Goal: Task Accomplishment & Management: Manage account settings

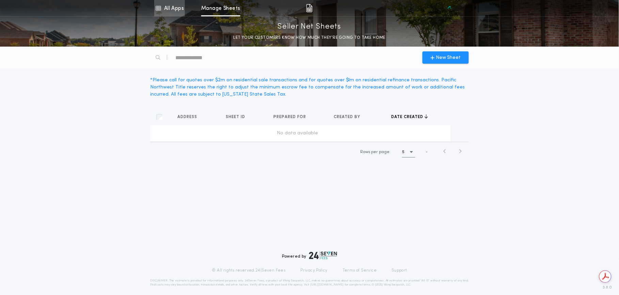
click at [169, 5] on link "All Apps" at bounding box center [169, 8] width 31 height 16
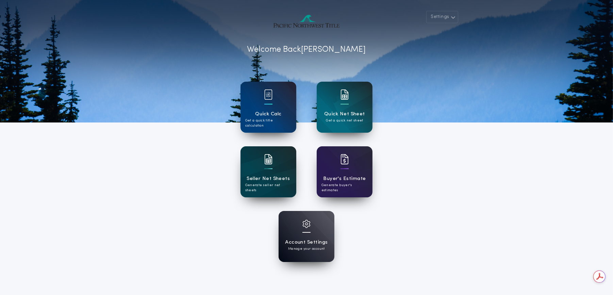
click at [285, 182] on div "Seller Net Sheets Generate seller net sheets" at bounding box center [268, 184] width 46 height 18
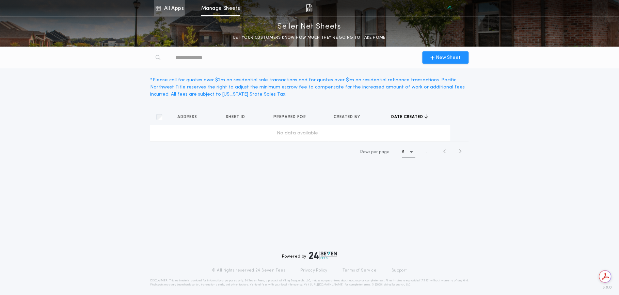
click at [169, 7] on link "All Apps" at bounding box center [169, 8] width 31 height 16
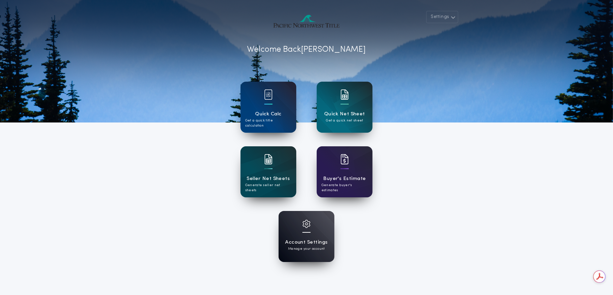
click at [309, 240] on h1 "Account Settings" at bounding box center [306, 242] width 43 height 8
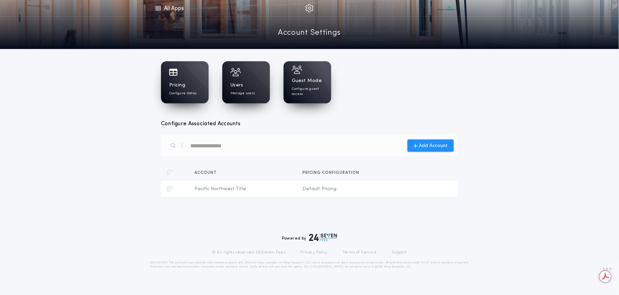
click at [244, 80] on div "Users Manage users" at bounding box center [246, 82] width 48 height 42
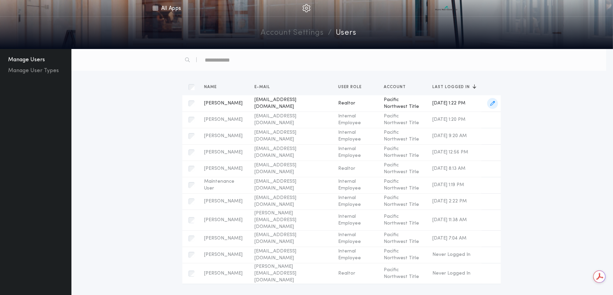
click at [271, 101] on span "[EMAIL_ADDRESS][DOMAIN_NAME]" at bounding box center [291, 104] width 73 height 14
click at [34, 68] on button "Manage User Types" at bounding box center [33, 70] width 56 height 11
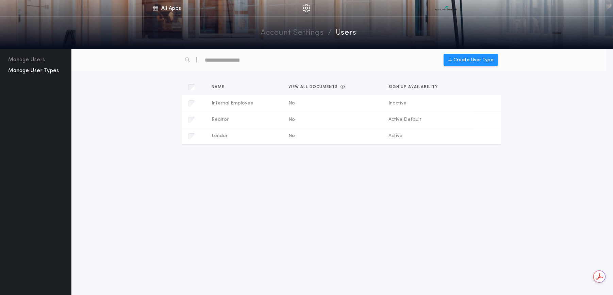
drag, startPoint x: 34, startPoint y: 59, endPoint x: 141, endPoint y: 2, distance: 121.3
click at [34, 59] on button "Manage Users" at bounding box center [26, 59] width 42 height 11
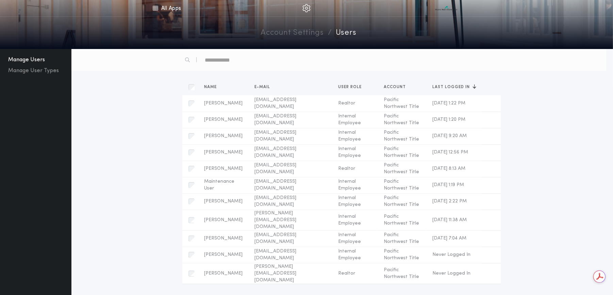
click at [305, 9] on img at bounding box center [306, 8] width 8 height 8
click at [181, 6] on link "All Apps" at bounding box center [166, 8] width 31 height 16
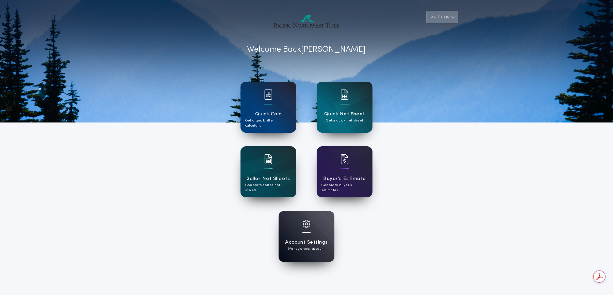
click at [435, 19] on button "Settings" at bounding box center [442, 17] width 32 height 12
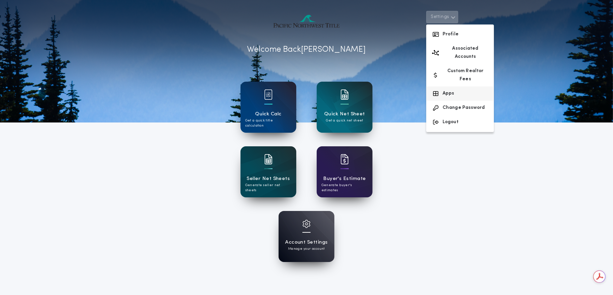
click at [445, 86] on button "Apps" at bounding box center [460, 93] width 68 height 14
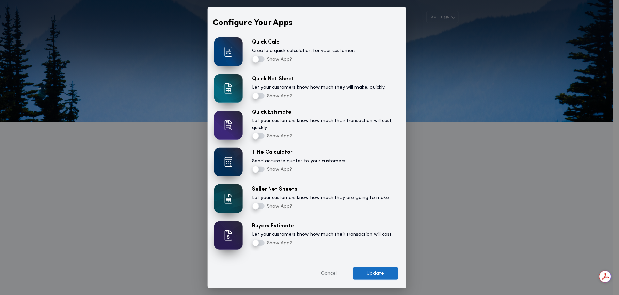
click at [377, 273] on button "Update" at bounding box center [375, 273] width 45 height 12
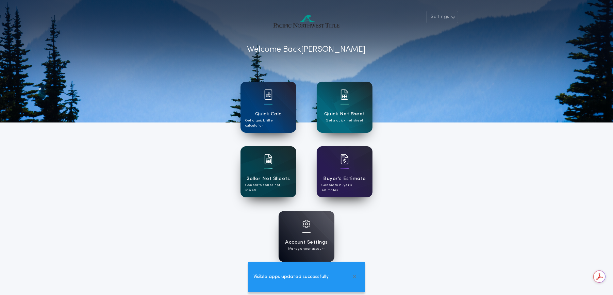
click at [272, 177] on h1 "Seller Net Sheets" at bounding box center [268, 179] width 43 height 8
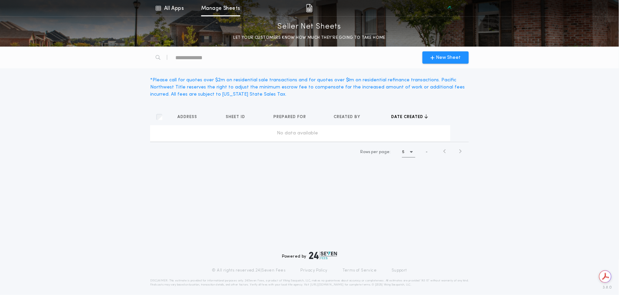
click at [412, 151] on icon "button" at bounding box center [411, 152] width 3 height 4
click at [411, 169] on h1 "10" at bounding box center [409, 169] width 5 height 8
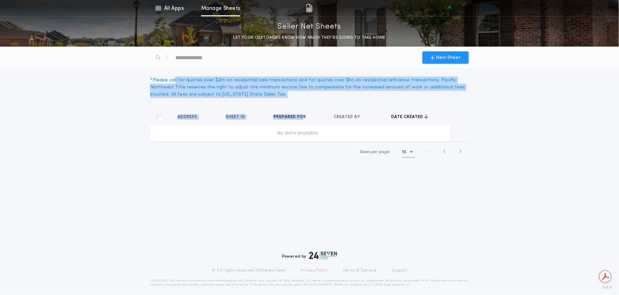
drag, startPoint x: 184, startPoint y: 78, endPoint x: 302, endPoint y: 109, distance: 121.9
click at [302, 109] on div "New Sheet * Please call for quotes over $2m on residential sale transactions an…" at bounding box center [309, 109] width 619 height 124
click at [258, 91] on div "* Please call for quotes over $2m on residential sale transactions and for quot…" at bounding box center [309, 87] width 318 height 21
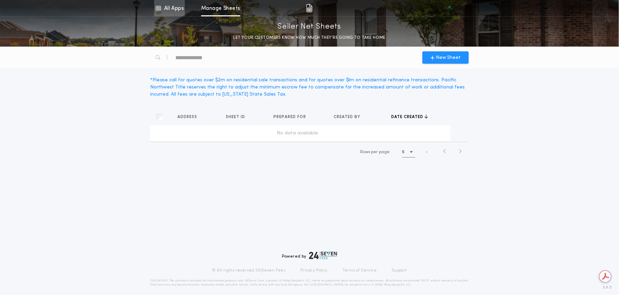
click at [180, 8] on link "All Apps" at bounding box center [169, 8] width 31 height 16
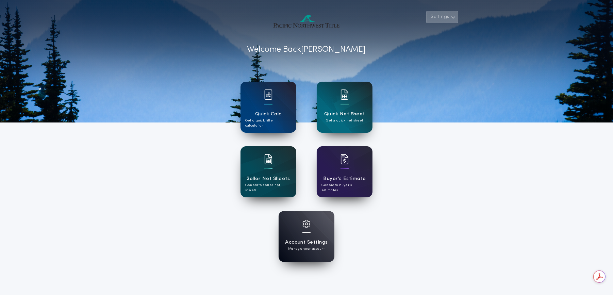
click at [439, 17] on button "Settings" at bounding box center [442, 17] width 32 height 12
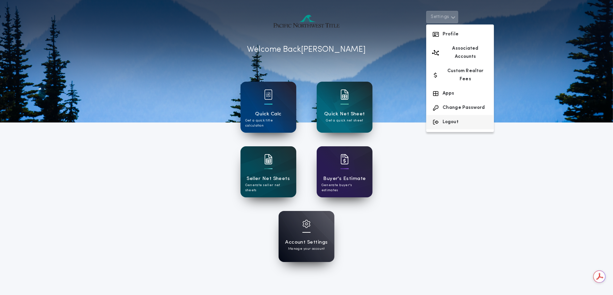
click at [442, 115] on button "Logout" at bounding box center [460, 122] width 68 height 14
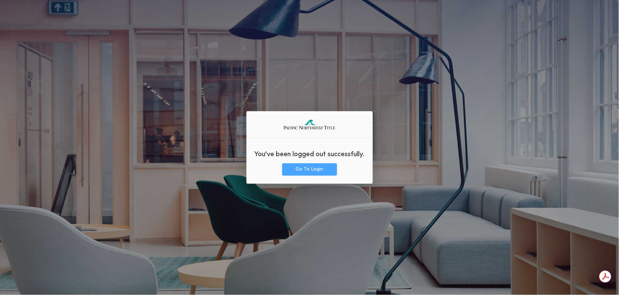
click at [314, 174] on button "Go To Login" at bounding box center [309, 169] width 55 height 12
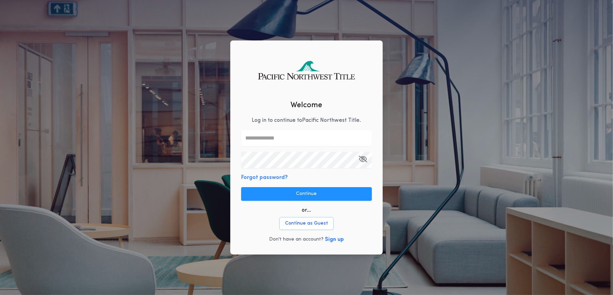
scroll to position [0, 119]
type input "**"
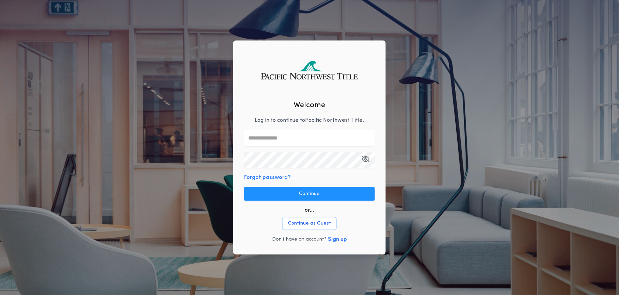
drag, startPoint x: 266, startPoint y: 137, endPoint x: 277, endPoint y: 140, distance: 10.6
click at [266, 137] on input "text" at bounding box center [309, 138] width 131 height 16
type input "**********"
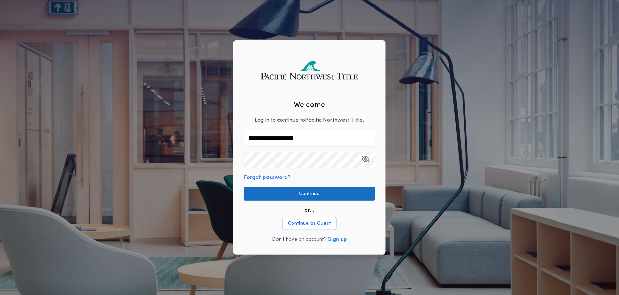
click at [299, 189] on button "Continue" at bounding box center [309, 194] width 131 height 14
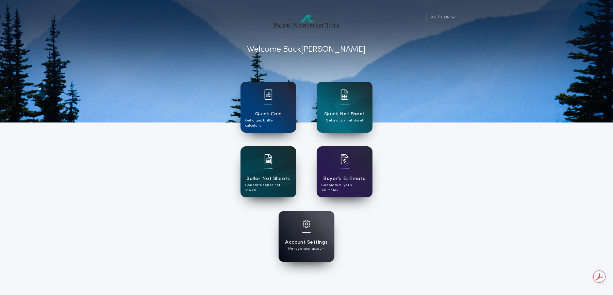
click at [269, 178] on h1 "Seller Net Sheets" at bounding box center [268, 179] width 43 height 8
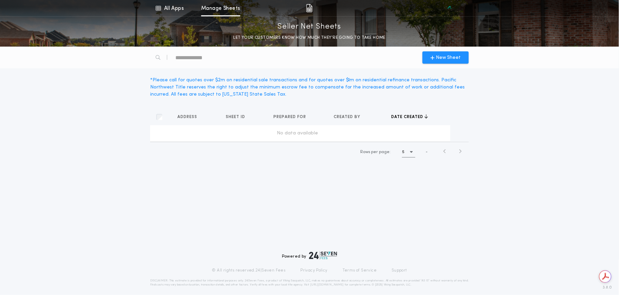
drag, startPoint x: 169, startPoint y: 59, endPoint x: 186, endPoint y: 59, distance: 17.7
click at [186, 59] on div at bounding box center [193, 57] width 87 height 16
click at [208, 55] on div "text" at bounding box center [204, 57] width 58 height 11
type div "*"
click at [159, 7] on icon at bounding box center [158, 8] width 6 height 8
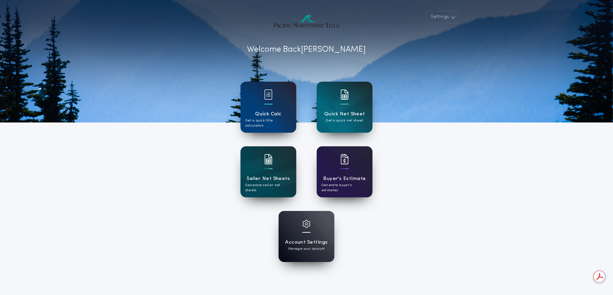
click at [349, 170] on div "Buyer's Estimate Generate buyer's estimates" at bounding box center [345, 171] width 56 height 51
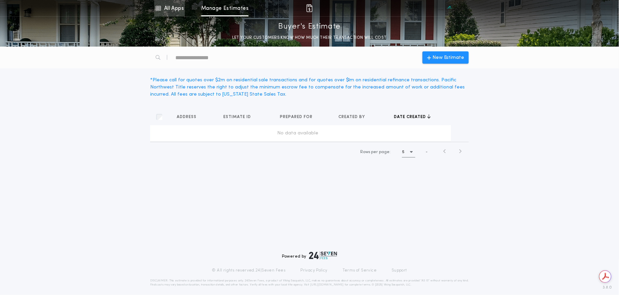
click at [175, 11] on link "All Apps" at bounding box center [169, 8] width 31 height 16
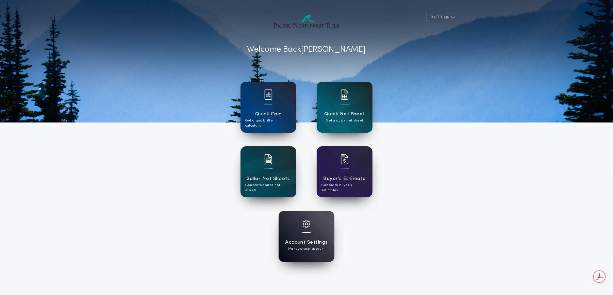
click at [348, 107] on div at bounding box center [345, 98] width 8 height 19
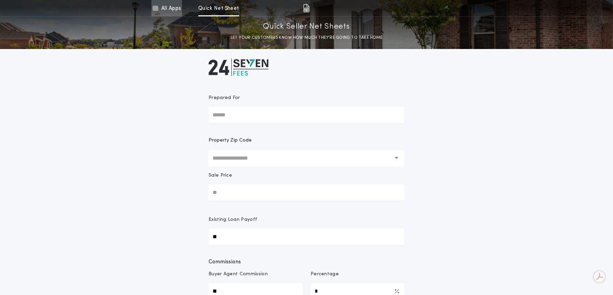
click at [172, 4] on link "All Apps" at bounding box center [166, 8] width 31 height 16
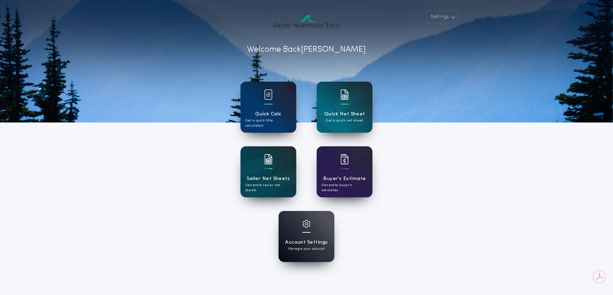
click at [277, 119] on p "Get a quick title calculation" at bounding box center [268, 123] width 46 height 10
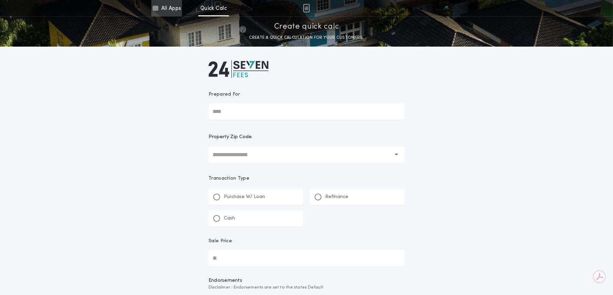
click at [168, 12] on link "All Apps" at bounding box center [166, 8] width 31 height 16
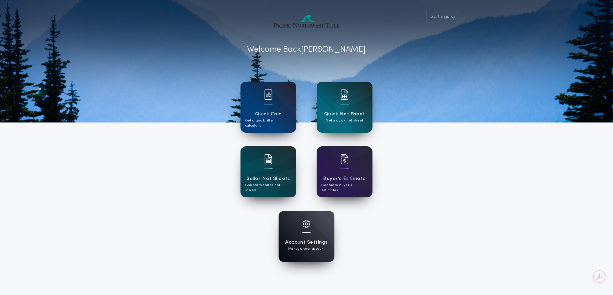
click at [303, 233] on div at bounding box center [306, 228] width 8 height 17
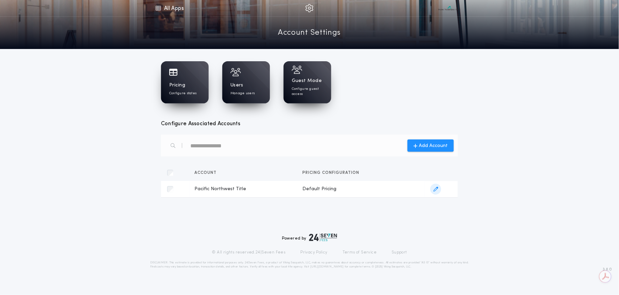
click at [313, 184] on td "Default Pricing Account Pacific Northwest Title Pricing configuration Default P…" at bounding box center [361, 189] width 128 height 16
click at [184, 81] on div "Pricing Configure states" at bounding box center [185, 82] width 48 height 42
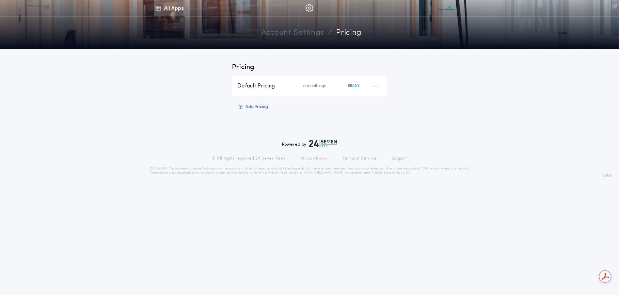
click at [172, 4] on link "All Apps" at bounding box center [169, 8] width 31 height 16
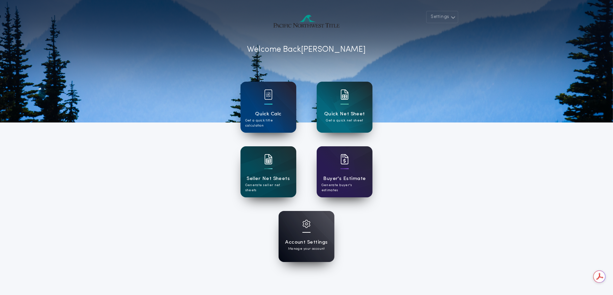
click at [315, 237] on div "Account Settings Manage your account" at bounding box center [307, 236] width 56 height 51
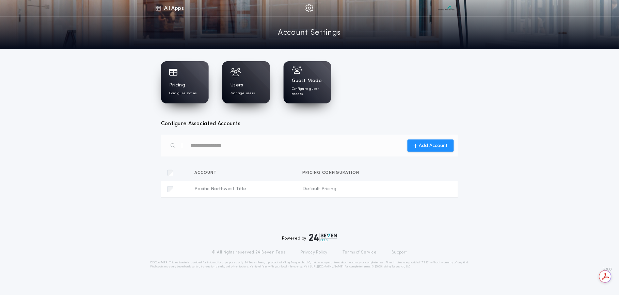
click at [249, 86] on div "Users Manage users" at bounding box center [245, 89] width 31 height 14
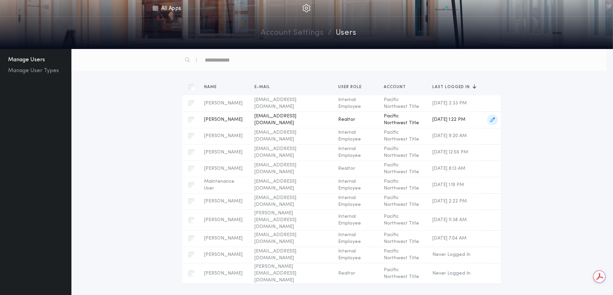
click at [285, 119] on span "[EMAIL_ADDRESS][DOMAIN_NAME]" at bounding box center [291, 120] width 73 height 14
click at [498, 121] on span "button" at bounding box center [492, 119] width 11 height 11
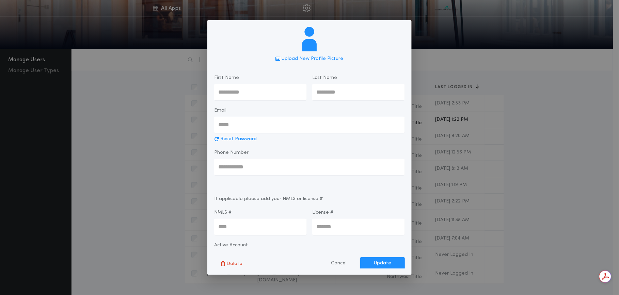
type input "****"
type input "**********"
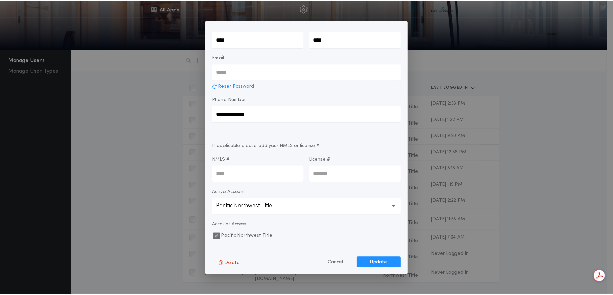
scroll to position [55, 0]
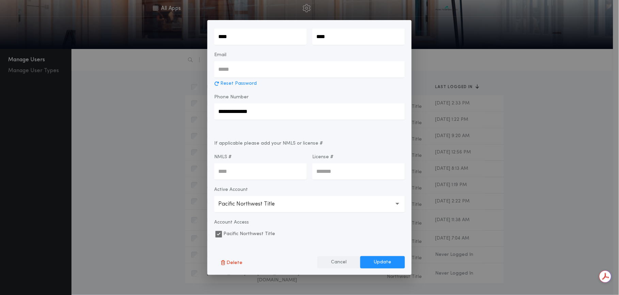
click at [343, 263] on button "Cancel" at bounding box center [338, 262] width 43 height 12
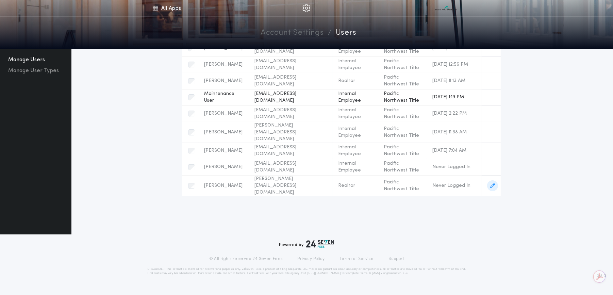
scroll to position [0, 0]
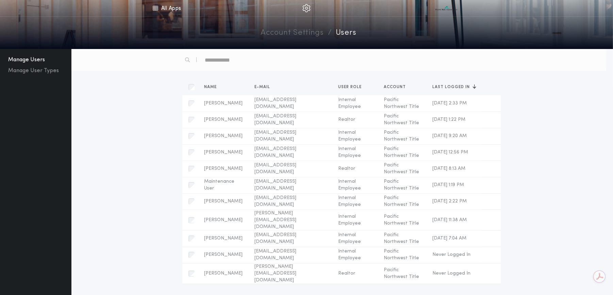
click at [282, 34] on link "Account Settings" at bounding box center [292, 33] width 63 height 12
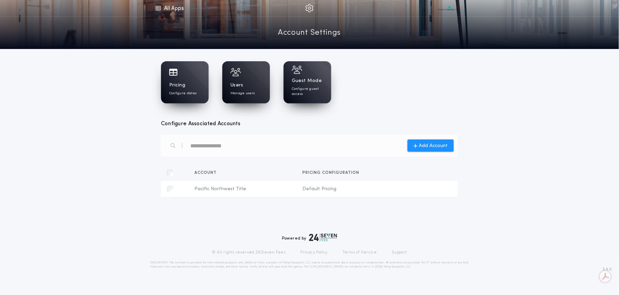
click at [236, 84] on h1 "Users" at bounding box center [236, 85] width 13 height 7
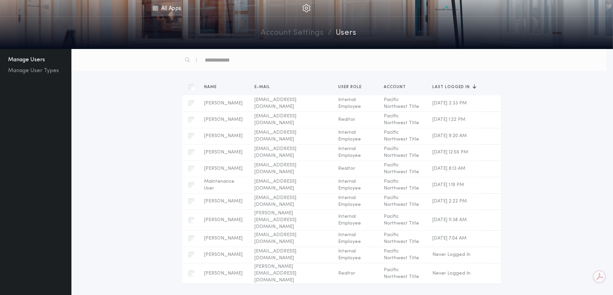
click at [167, 7] on link "All Apps" at bounding box center [166, 8] width 31 height 16
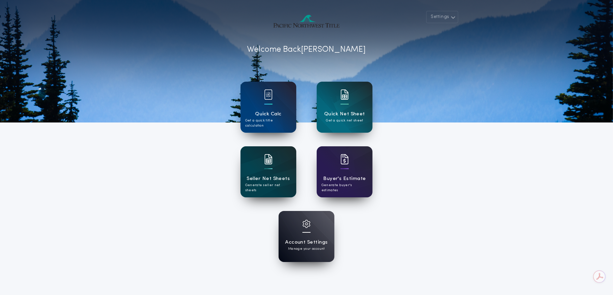
click at [265, 166] on div at bounding box center [268, 163] width 8 height 19
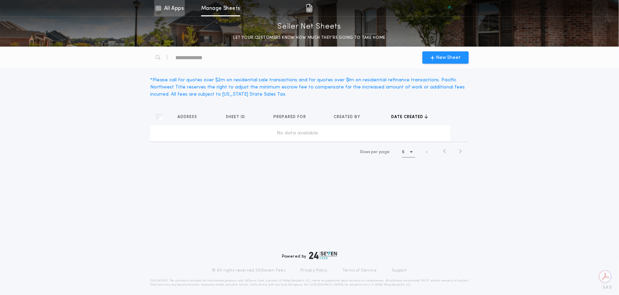
click at [174, 10] on link "All Apps" at bounding box center [169, 8] width 31 height 16
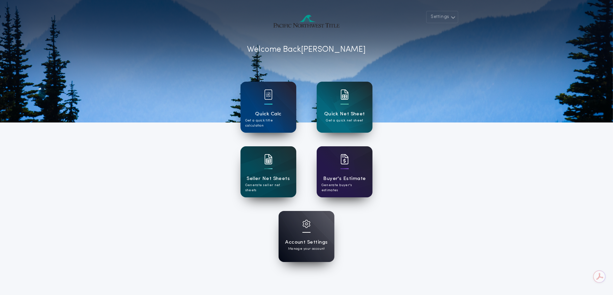
click at [343, 170] on div at bounding box center [345, 163] width 8 height 19
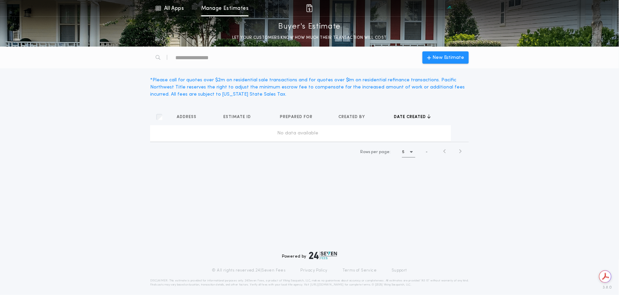
click at [404, 116] on span "Date created" at bounding box center [410, 116] width 33 height 5
click at [169, 13] on link "All Apps" at bounding box center [169, 8] width 31 height 16
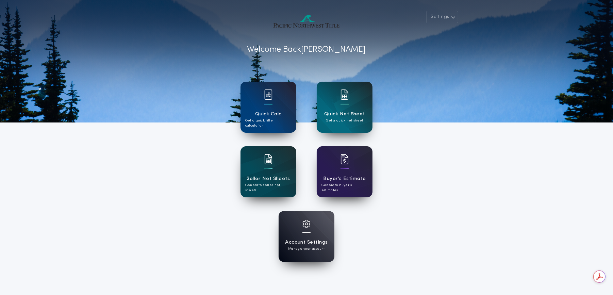
click at [426, 20] on div at bounding box center [306, 61] width 613 height 122
click at [445, 15] on button "Settings" at bounding box center [442, 17] width 32 height 12
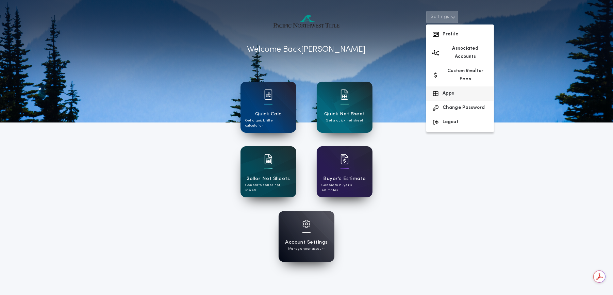
click at [452, 86] on button "Apps" at bounding box center [460, 93] width 68 height 14
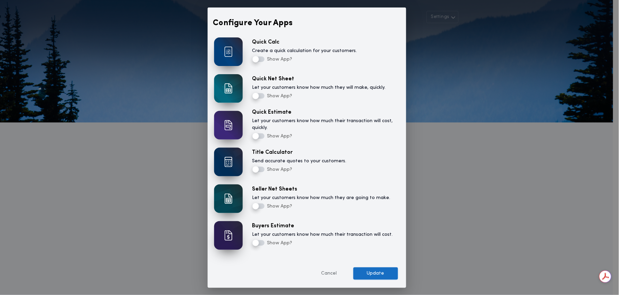
click at [368, 276] on button "Update" at bounding box center [375, 273] width 45 height 12
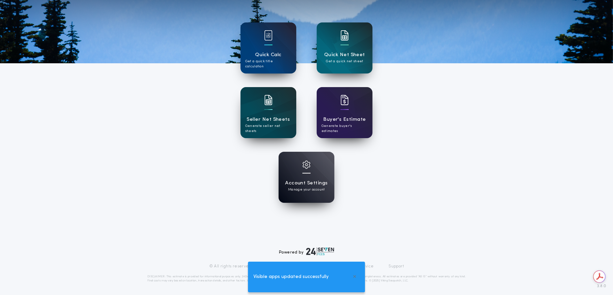
scroll to position [60, 0]
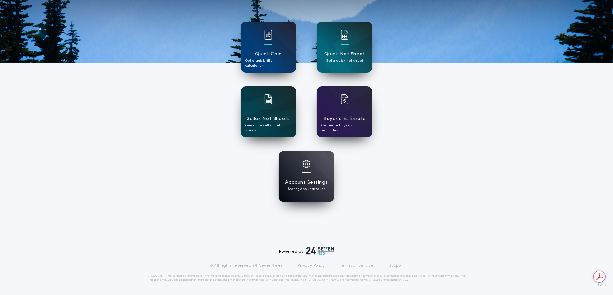
click at [257, 128] on div "Seller Net Sheets Generate seller net sheets" at bounding box center [269, 111] width 56 height 51
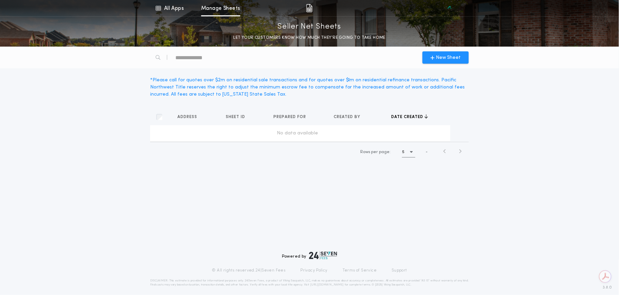
drag, startPoint x: 71, startPoint y: 133, endPoint x: 116, endPoint y: 128, distance: 45.6
click at [76, 135] on div "Address Sheets Sheet ID Sheets Prepared for Sheets Created by Sheets Date creat…" at bounding box center [309, 136] width 619 height 70
click at [229, 5] on link "Manage Sheets" at bounding box center [220, 8] width 39 height 16
click at [158, 3] on link "All Apps" at bounding box center [169, 8] width 31 height 16
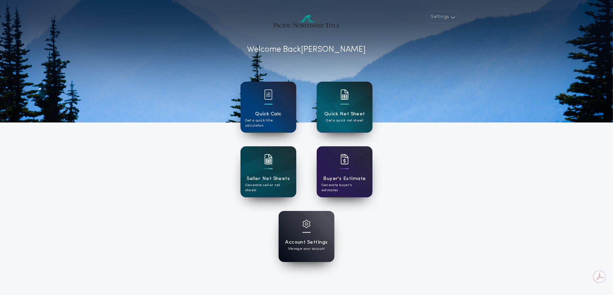
click at [359, 111] on h1 "Quick Net Sheet" at bounding box center [344, 114] width 41 height 8
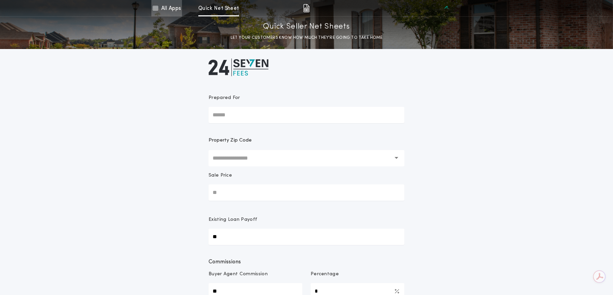
click at [170, 12] on link "All Apps" at bounding box center [166, 8] width 31 height 16
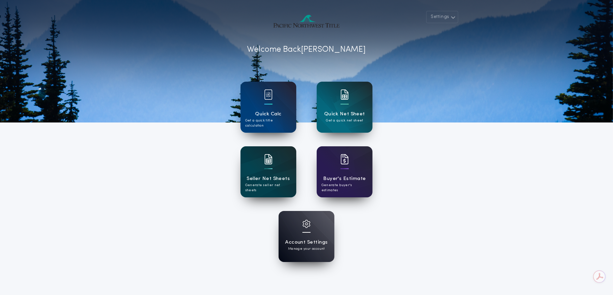
click at [269, 170] on div at bounding box center [268, 163] width 8 height 19
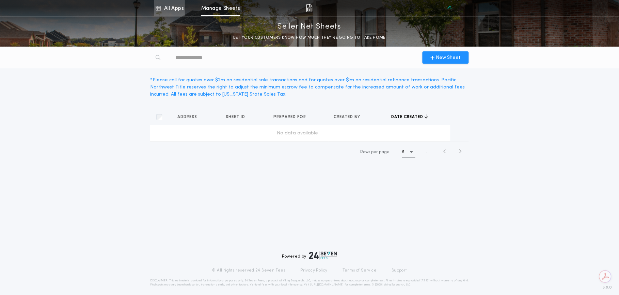
click at [169, 7] on link "All Apps" at bounding box center [169, 8] width 31 height 16
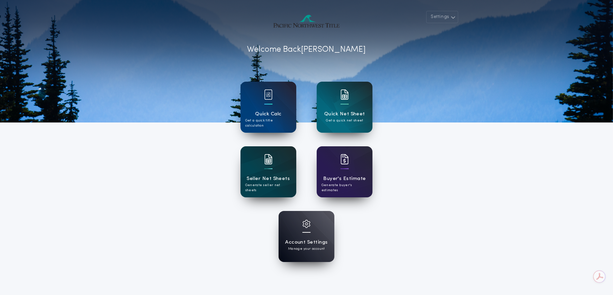
click at [265, 187] on p "Generate seller net sheets" at bounding box center [268, 188] width 46 height 10
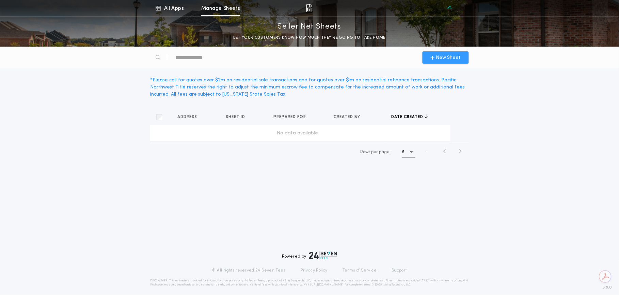
click at [444, 62] on button "New Sheet" at bounding box center [445, 57] width 46 height 12
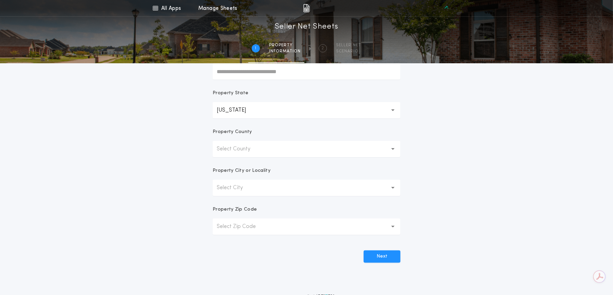
scroll to position [113, 0]
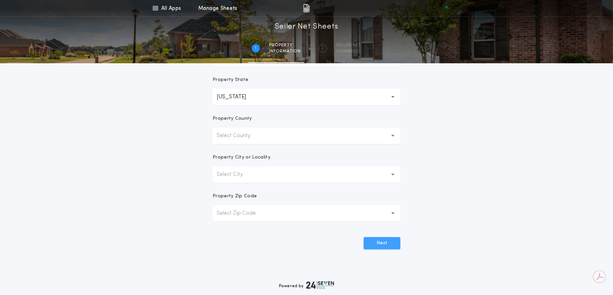
click at [384, 245] on button "Next" at bounding box center [382, 243] width 37 height 12
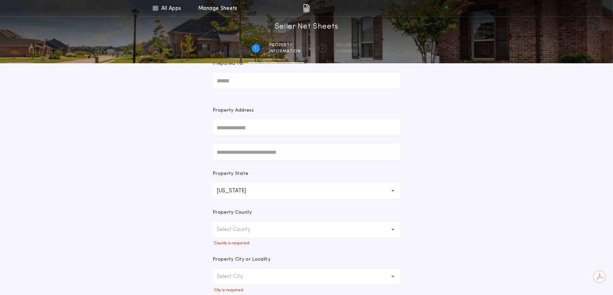
scroll to position [38, 0]
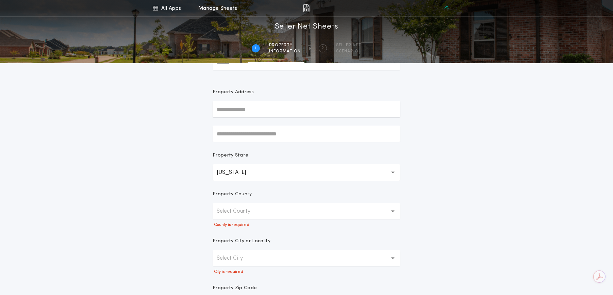
click at [249, 212] on p "Select County" at bounding box center [239, 211] width 45 height 8
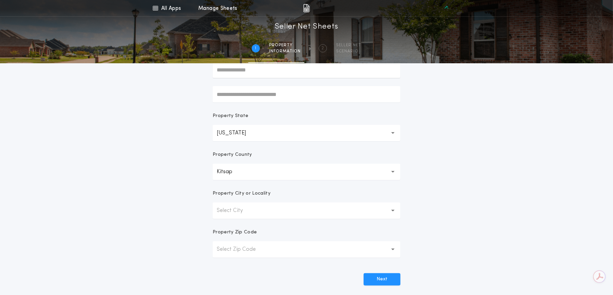
scroll to position [113, 0]
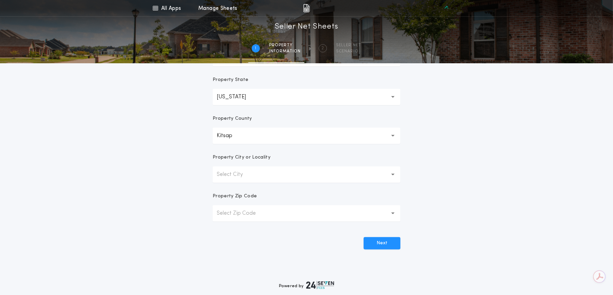
click at [249, 177] on p "Select City" at bounding box center [235, 174] width 37 height 8
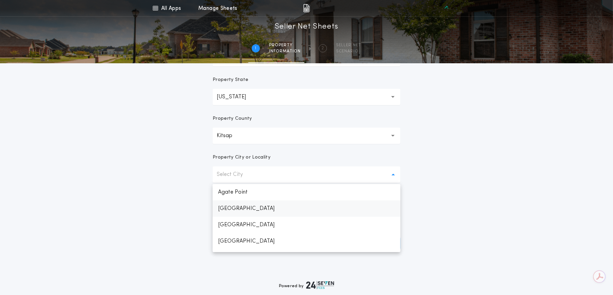
click at [248, 207] on p "Bainbridge Island" at bounding box center [307, 208] width 188 height 16
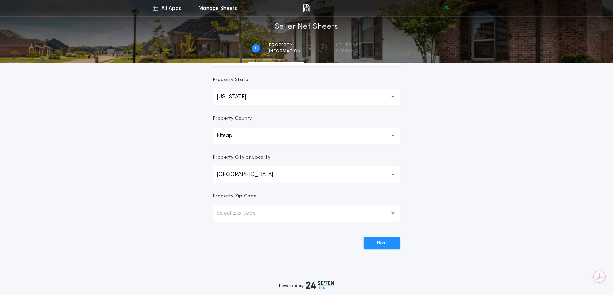
click at [244, 211] on p "Select Zip Code" at bounding box center [242, 213] width 50 height 8
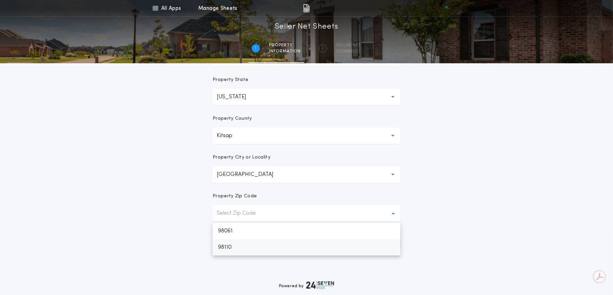
click at [229, 243] on p "98110" at bounding box center [307, 247] width 188 height 16
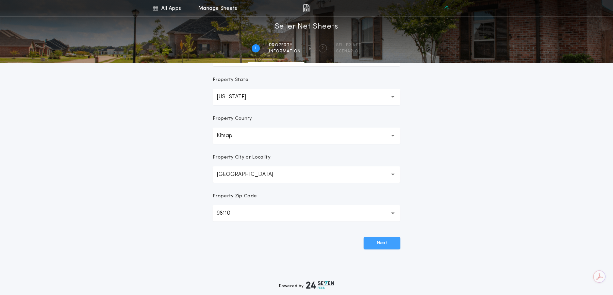
click at [378, 243] on button "Next" at bounding box center [382, 243] width 37 height 12
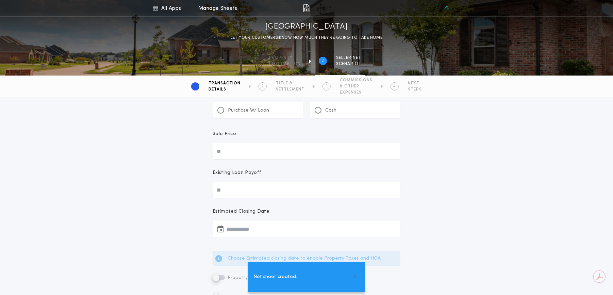
scroll to position [0, 0]
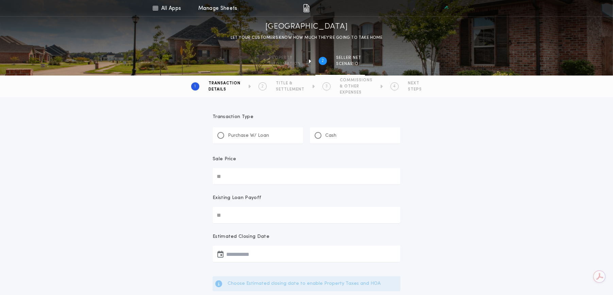
click at [254, 138] on p "Purchase W/ Loan" at bounding box center [248, 135] width 41 height 7
click at [246, 178] on input "Sale Price" at bounding box center [307, 176] width 188 height 16
type input "********"
click at [232, 217] on input "Existing Loan Payoff" at bounding box center [307, 215] width 188 height 16
type input "*******"
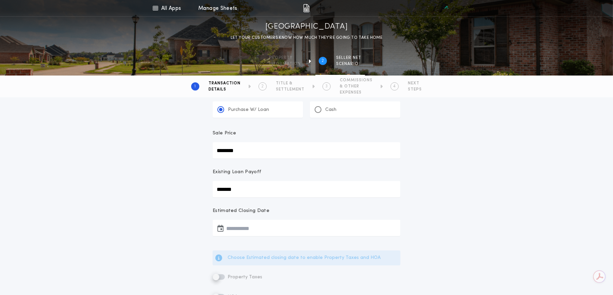
scroll to position [76, 0]
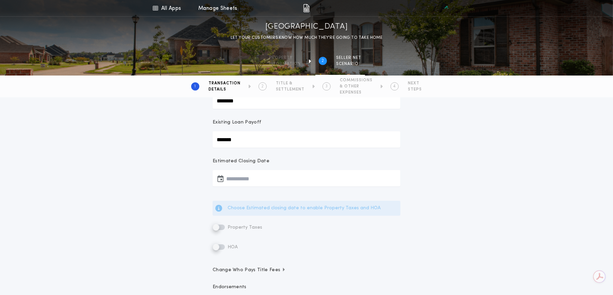
click at [241, 176] on button "button" at bounding box center [307, 178] width 188 height 16
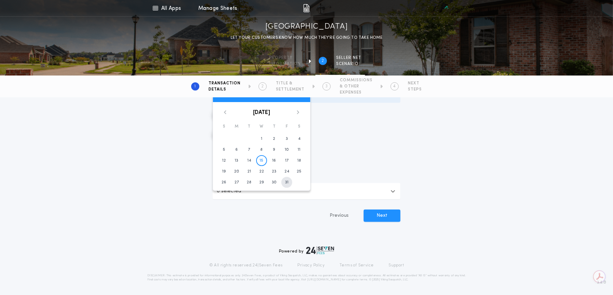
click at [284, 180] on button "31" at bounding box center [286, 182] width 11 height 11
type input "**********"
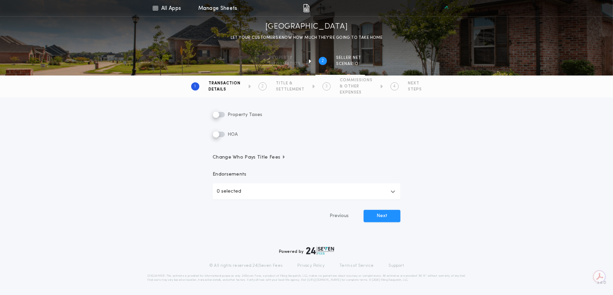
click at [235, 114] on span "Property Taxes" at bounding box center [244, 114] width 36 height 5
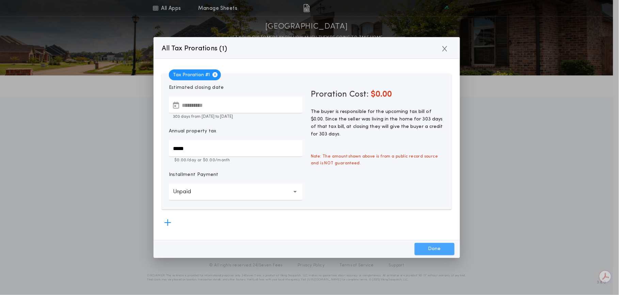
click at [440, 249] on button "Done" at bounding box center [434, 249] width 40 height 12
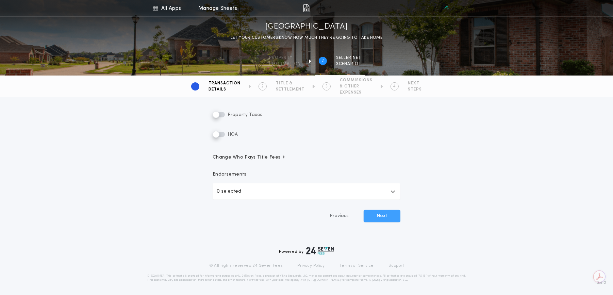
click at [383, 214] on button "Next" at bounding box center [382, 216] width 37 height 12
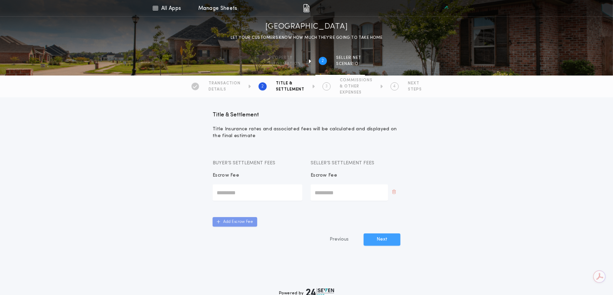
click at [377, 235] on button "Next" at bounding box center [382, 239] width 37 height 12
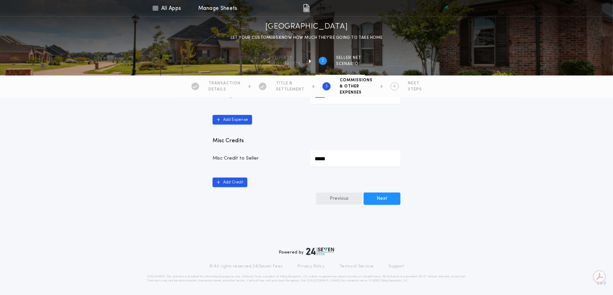
scroll to position [415, 0]
click at [375, 198] on button "Next" at bounding box center [382, 198] width 37 height 12
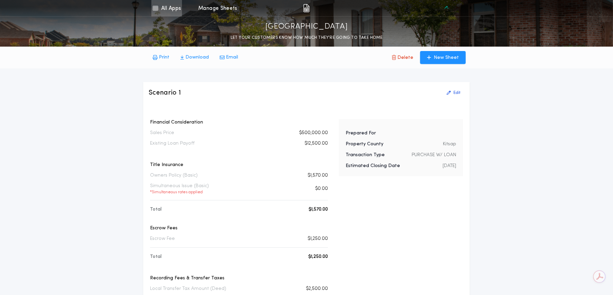
click at [168, 6] on link "All Apps" at bounding box center [166, 8] width 31 height 16
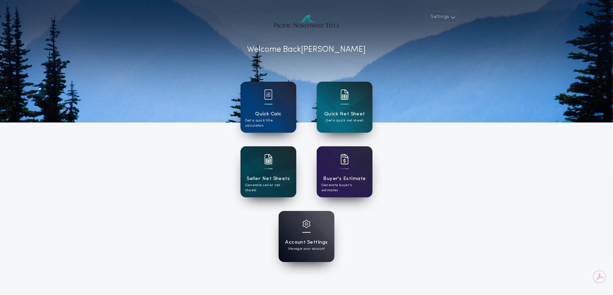
click at [263, 178] on h1 "Seller Net Sheets" at bounding box center [268, 179] width 43 height 8
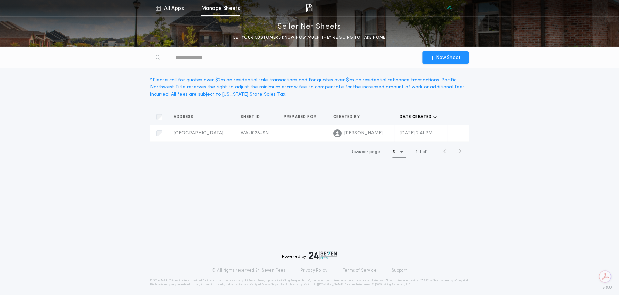
click at [471, 232] on div "New Sheet * Please call for quotes over $2m on residential sale transactions an…" at bounding box center [309, 171] width 619 height 248
click at [230, 9] on link "Manage Sheets" at bounding box center [220, 8] width 39 height 16
click at [167, 10] on link "All Apps" at bounding box center [169, 8] width 31 height 16
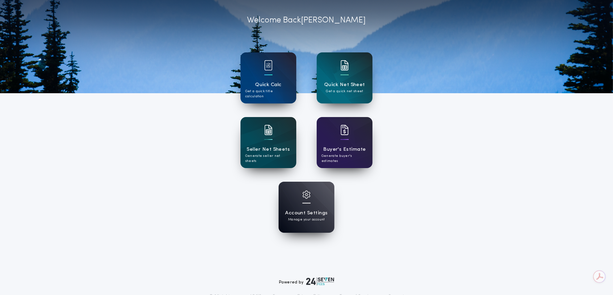
scroll to position [60, 0]
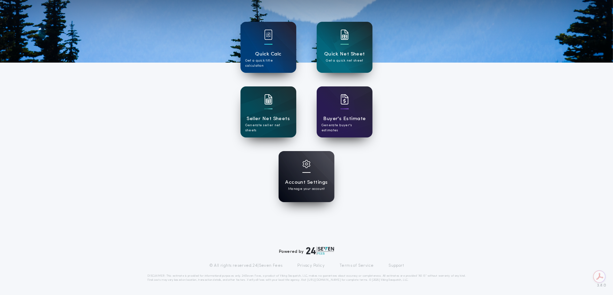
click at [318, 170] on div "Account Settings Manage your account" at bounding box center [307, 176] width 56 height 51
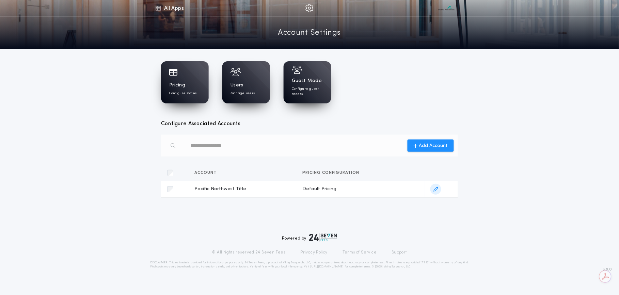
click at [214, 187] on span "Pacific Northwest Title" at bounding box center [243, 189] width 97 height 7
click at [232, 188] on span "Pacific Northwest Title" at bounding box center [243, 189] width 97 height 7
click at [245, 84] on div "Users Manage users" at bounding box center [245, 89] width 31 height 14
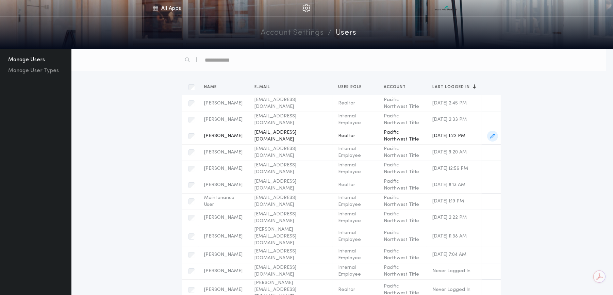
click at [266, 133] on span "johnchays@windermere.com" at bounding box center [291, 136] width 73 height 14
click at [249, 135] on td "johnchays@windermere.com Name John Hays E-mail johnchays@windermere.com User Ro…" at bounding box center [291, 136] width 84 height 16
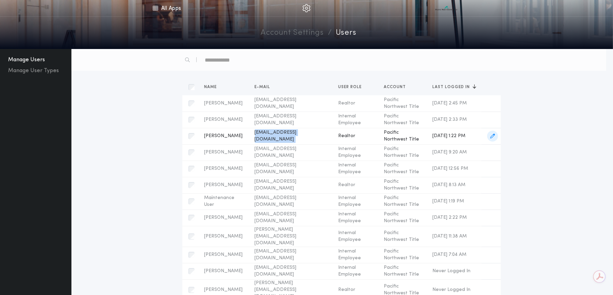
click at [249, 135] on td "johnchays@windermere.com Name John Hays E-mail johnchays@windermere.com User Ro…" at bounding box center [291, 136] width 84 height 16
click at [107, 108] on div "Sort by Name E-mail User Role Account Last Logged In Shannon Murray Name Shanno…" at bounding box center [341, 189] width 529 height 221
click at [166, 10] on link "All Apps" at bounding box center [166, 8] width 31 height 16
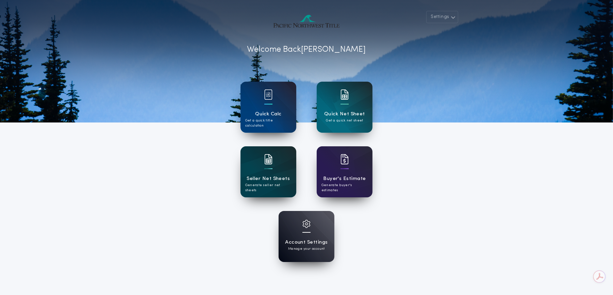
click at [266, 157] on img at bounding box center [268, 159] width 8 height 10
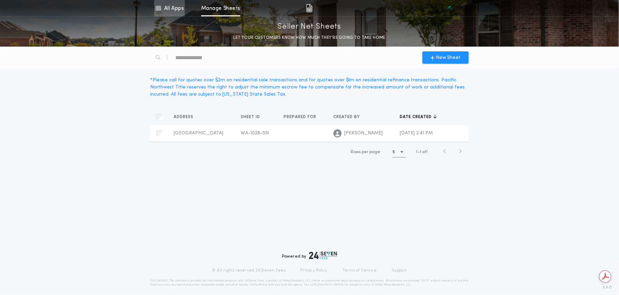
click at [172, 8] on link "All Apps" at bounding box center [169, 8] width 31 height 16
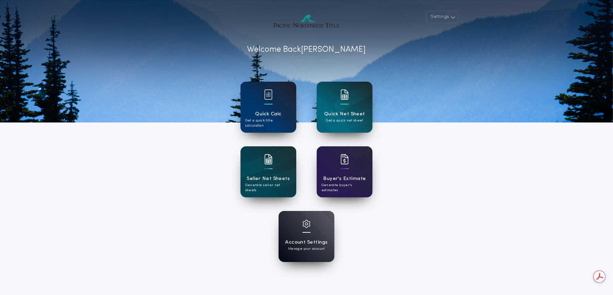
click at [268, 103] on div at bounding box center [268, 98] width 8 height 19
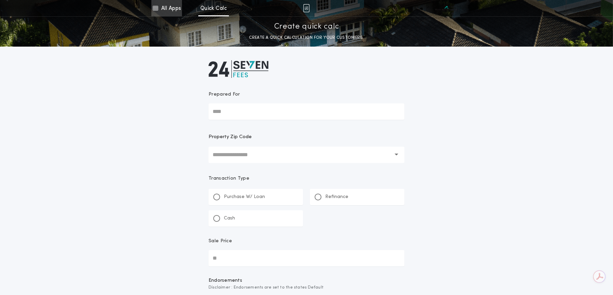
click at [163, 11] on link "All Apps" at bounding box center [166, 8] width 31 height 16
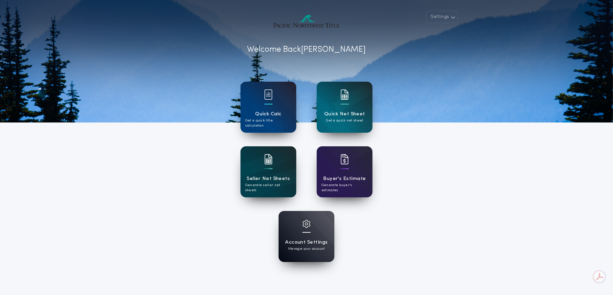
drag, startPoint x: 98, startPoint y: 188, endPoint x: 251, endPoint y: 167, distance: 154.2
click at [98, 188] on div "Settings Welcome Back Andrea Quick Calc Get a quick title calculation Quick Net…" at bounding box center [306, 178] width 613 height 356
click at [278, 164] on div "Seller Net Sheets Generate seller net sheets" at bounding box center [269, 171] width 56 height 51
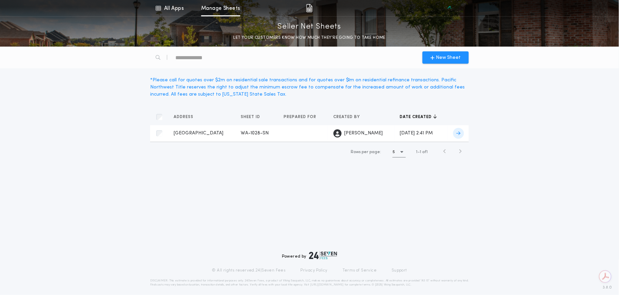
click at [197, 133] on span "[GEOGRAPHIC_DATA]" at bounding box center [199, 133] width 50 height 5
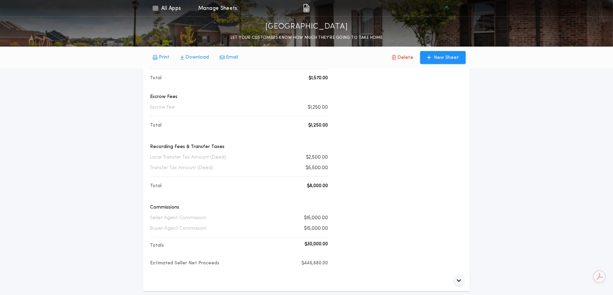
scroll to position [151, 0]
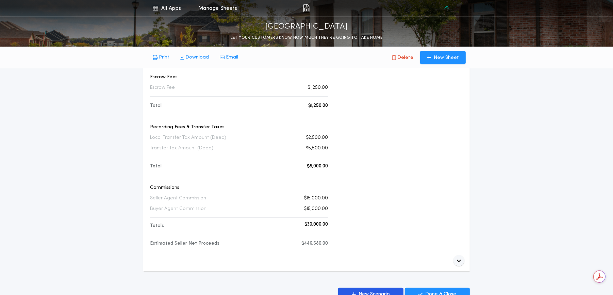
click at [500, 113] on div "All Apps Quick Calc Quick Net Sheet Seller Net Sheets Buyer's Estimate Account …" at bounding box center [306, 119] width 613 height 540
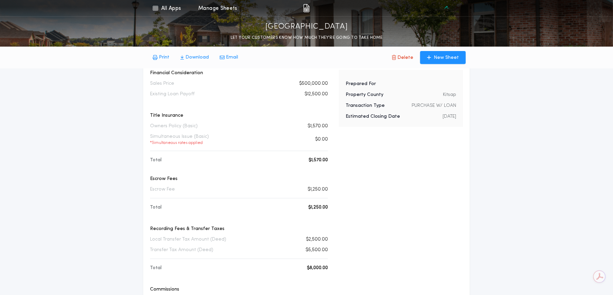
scroll to position [0, 0]
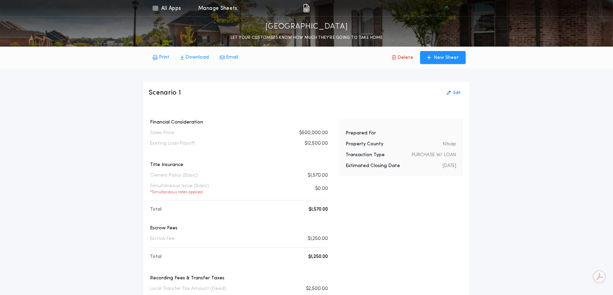
click at [444, 10] on img at bounding box center [446, 8] width 24 height 7
click at [448, 6] on img at bounding box center [446, 8] width 24 height 7
click at [174, 9] on link "All Apps" at bounding box center [166, 8] width 31 height 16
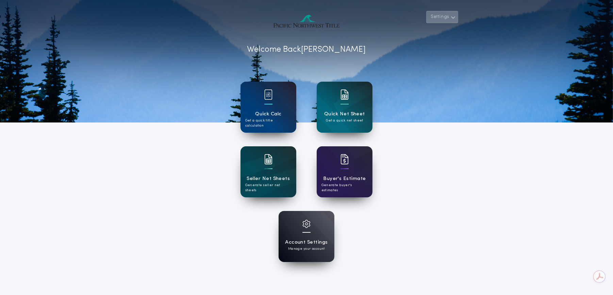
click at [441, 16] on button "Settings" at bounding box center [442, 17] width 32 height 12
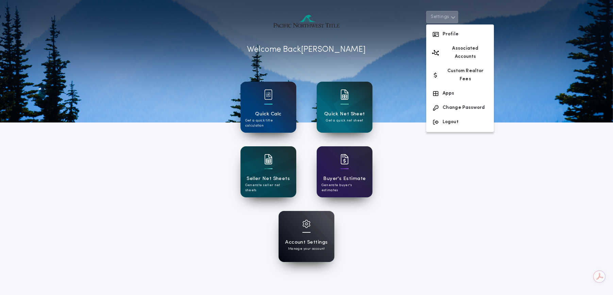
click at [320, 230] on div "Account Settings Manage your account" at bounding box center [307, 236] width 56 height 51
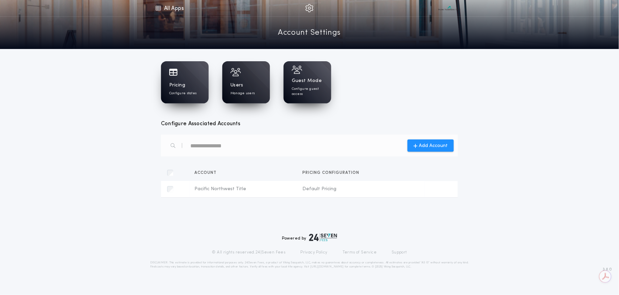
click at [237, 77] on div "Users Manage users" at bounding box center [246, 82] width 48 height 42
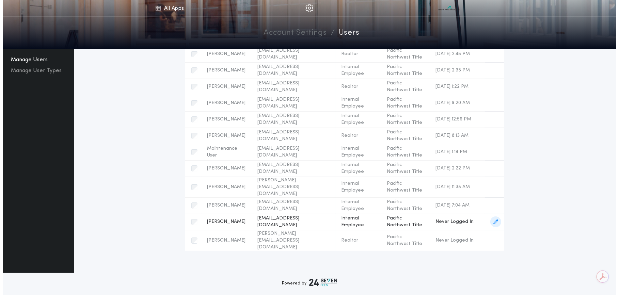
scroll to position [12, 0]
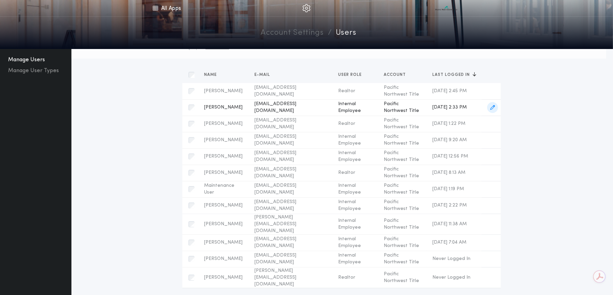
click at [218, 108] on span "[PERSON_NAME]" at bounding box center [224, 107] width 40 height 7
click at [495, 108] on icon "button" at bounding box center [492, 107] width 5 height 5
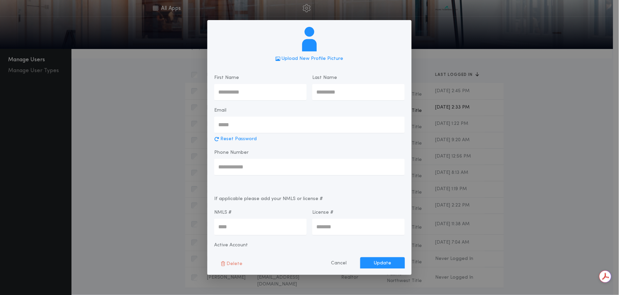
type input "******"
type input "*******"
type input "**********"
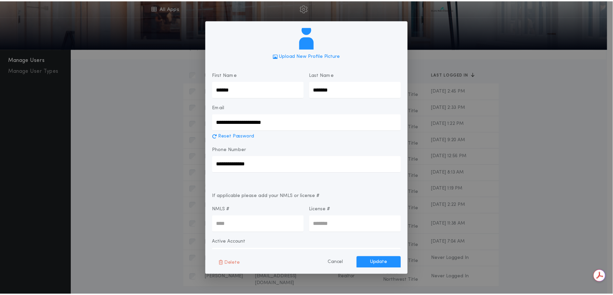
scroll to position [0, 0]
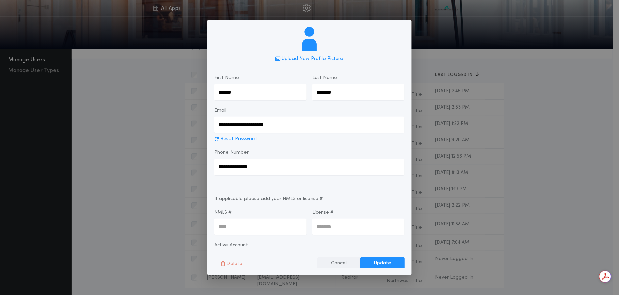
click at [342, 263] on button "Cancel" at bounding box center [338, 263] width 43 height 12
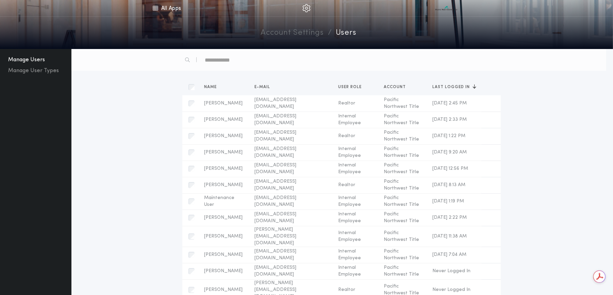
click at [292, 35] on link "Account Settings" at bounding box center [292, 33] width 63 height 12
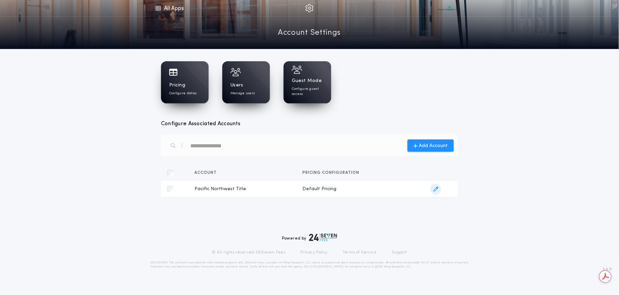
click at [224, 190] on span "Pacific Northwest Title" at bounding box center [243, 189] width 97 height 7
click at [314, 9] on div at bounding box center [305, 8] width 241 height 16
click at [172, 11] on link "All Apps" at bounding box center [169, 8] width 31 height 16
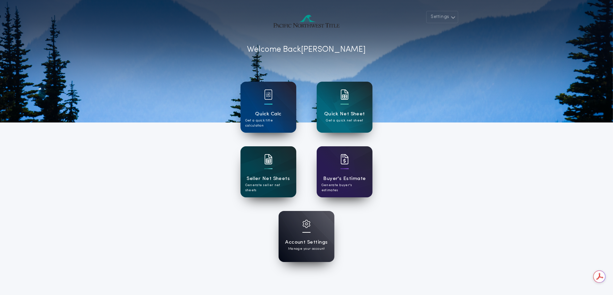
click at [276, 180] on h1 "Seller Net Sheets" at bounding box center [268, 179] width 43 height 8
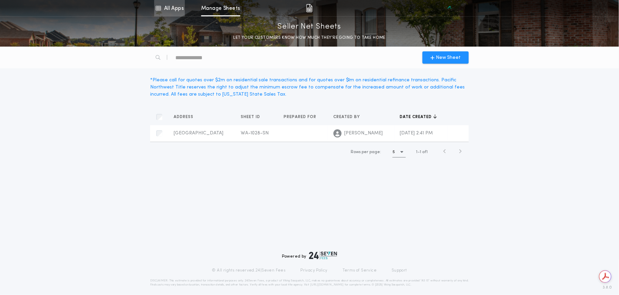
click at [168, 9] on link "All Apps" at bounding box center [169, 8] width 31 height 16
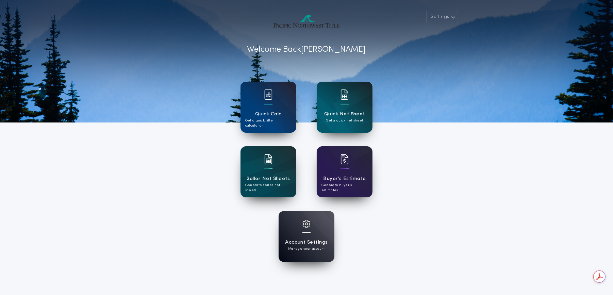
click at [347, 91] on img at bounding box center [345, 94] width 8 height 10
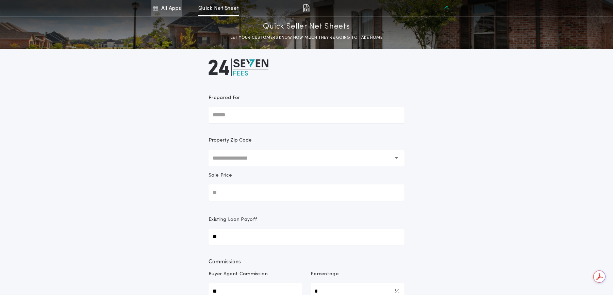
click at [174, 9] on link "All Apps" at bounding box center [166, 8] width 31 height 16
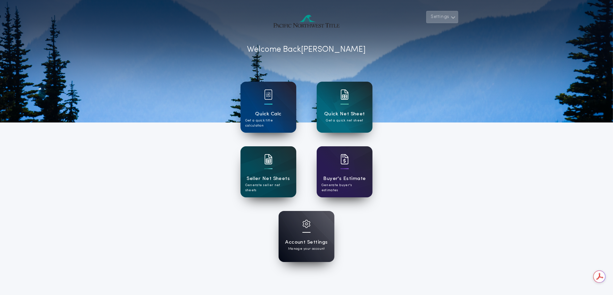
drag, startPoint x: 433, startPoint y: 15, endPoint x: 443, endPoint y: 14, distance: 10.3
click at [433, 15] on button "Settings" at bounding box center [442, 17] width 32 height 12
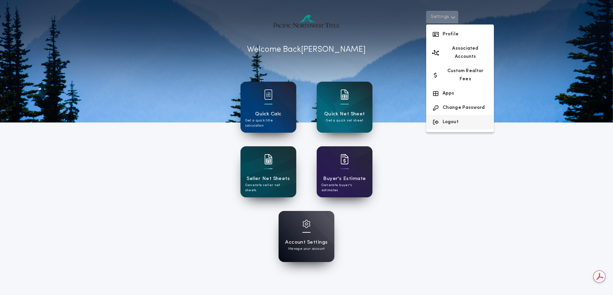
click at [460, 115] on button "Logout" at bounding box center [460, 122] width 68 height 14
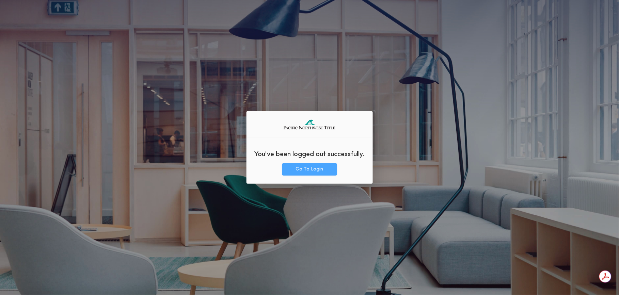
click at [298, 168] on button "Go To Login" at bounding box center [309, 169] width 55 height 12
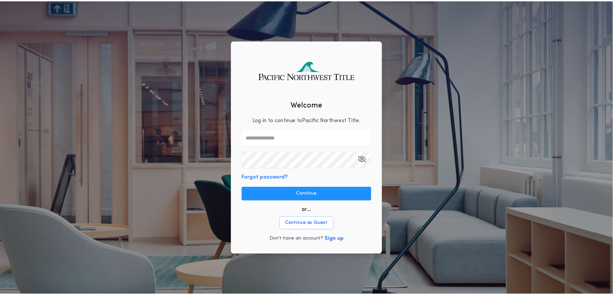
scroll to position [0, 119]
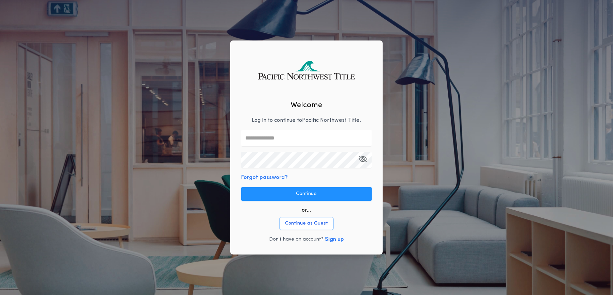
type input "**"
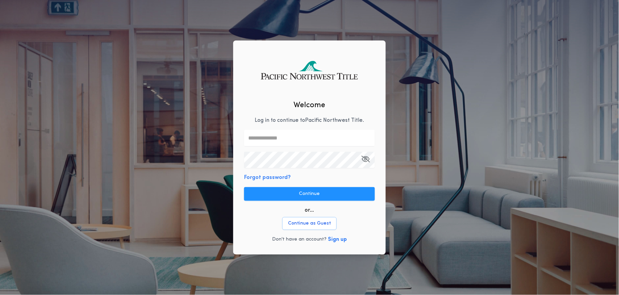
click at [282, 141] on input "text" at bounding box center [309, 138] width 131 height 16
type input "**********"
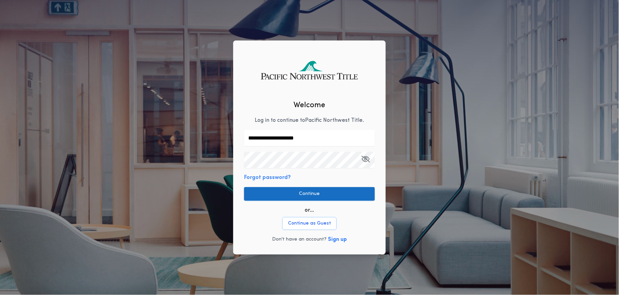
click at [308, 197] on button "Continue" at bounding box center [309, 194] width 131 height 14
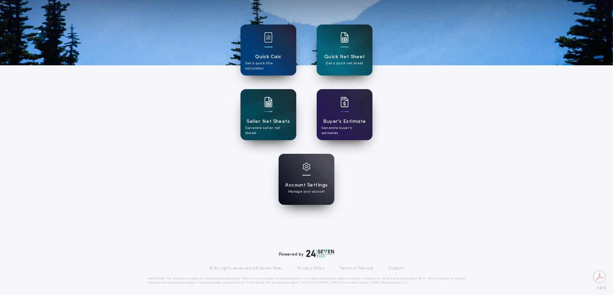
scroll to position [60, 0]
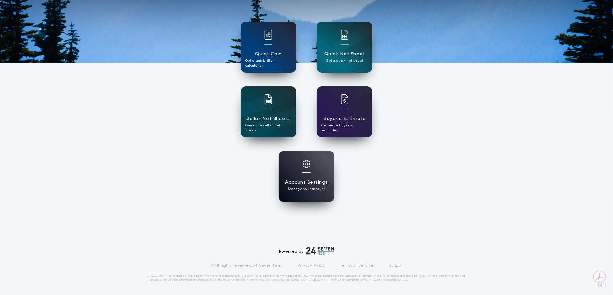
click at [237, 93] on div "Seller Net Sheets Generate seller net sheets Buyer's Estimate Generate buyer's …" at bounding box center [306, 111] width 208 height 51
click at [262, 113] on div "Seller Net Sheets Generate seller net sheets" at bounding box center [269, 111] width 56 height 51
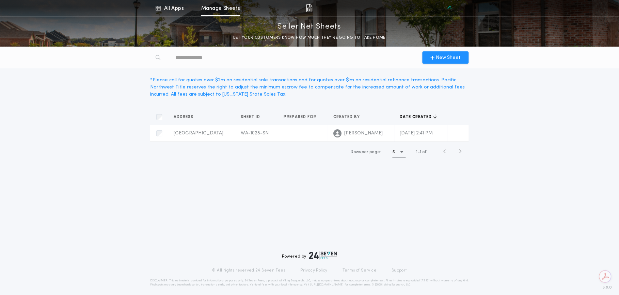
click at [193, 54] on div "text" at bounding box center [204, 57] width 58 height 11
type div "****"
click at [237, 56] on icon "button" at bounding box center [237, 57] width 5 height 7
click at [156, 176] on div "New Sheet * Please call for quotes over $2m on residential sale transactions an…" at bounding box center [309, 171] width 619 height 248
click at [167, 7] on link "All Apps" at bounding box center [169, 8] width 31 height 16
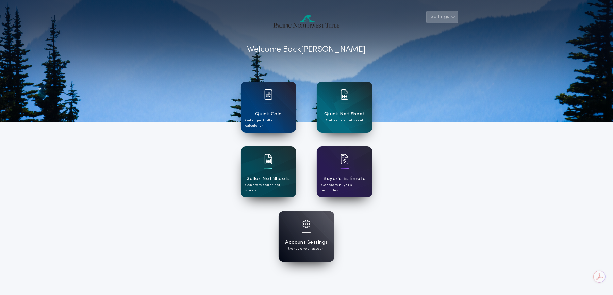
click at [439, 17] on button "Settings" at bounding box center [442, 17] width 32 height 12
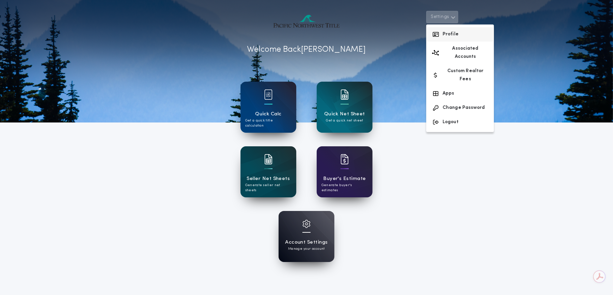
click at [445, 33] on button "Profile" at bounding box center [460, 34] width 68 height 14
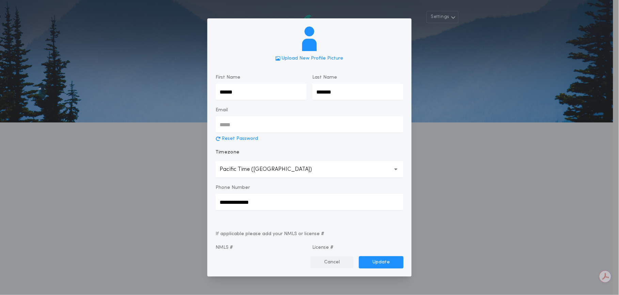
click at [338, 260] on button "Cancel" at bounding box center [331, 262] width 43 height 12
type input "**********"
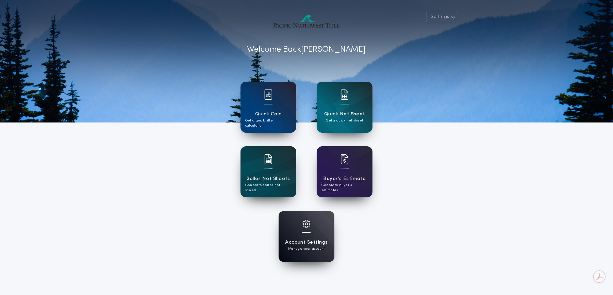
click at [309, 236] on div at bounding box center [306, 228] width 8 height 17
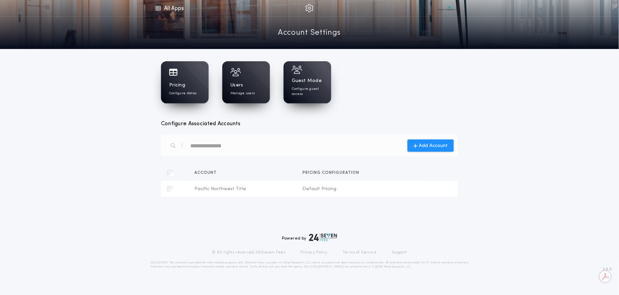
click at [247, 80] on div "Users Manage users" at bounding box center [246, 82] width 48 height 42
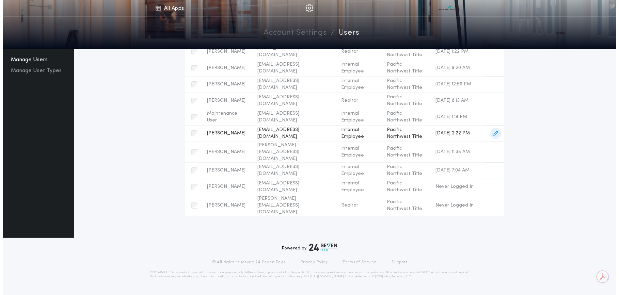
scroll to position [88, 0]
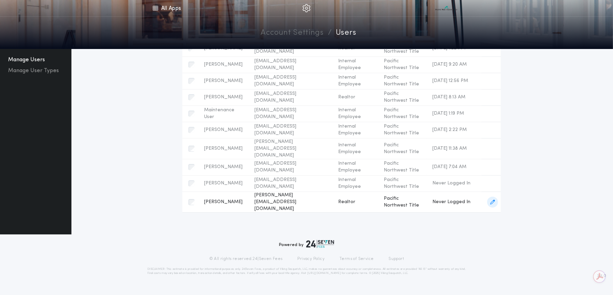
click at [495, 200] on icon "button" at bounding box center [492, 202] width 5 height 5
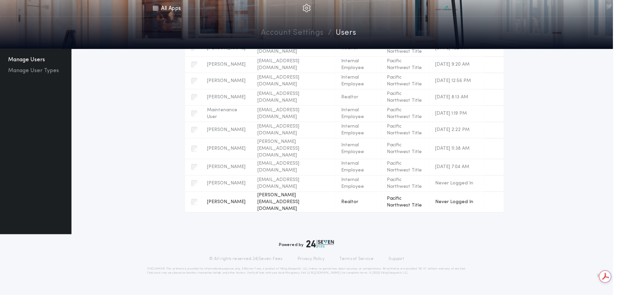
type input "*****"
type input "*******"
type input "**********"
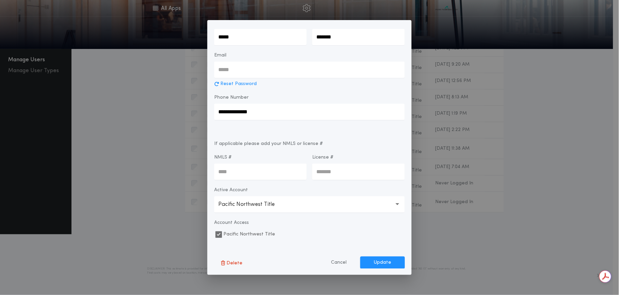
scroll to position [55, 0]
click at [228, 203] on p "Pacific Northwest Title" at bounding box center [251, 204] width 67 height 8
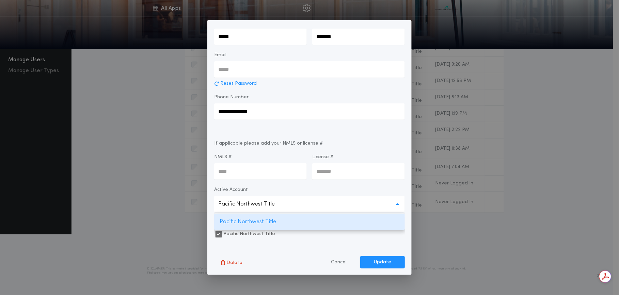
click at [257, 203] on p "Pacific Northwest Title" at bounding box center [251, 204] width 67 height 8
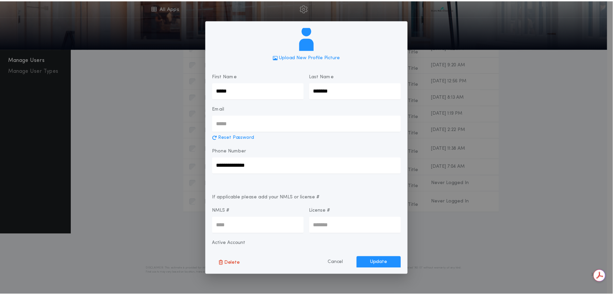
scroll to position [0, 0]
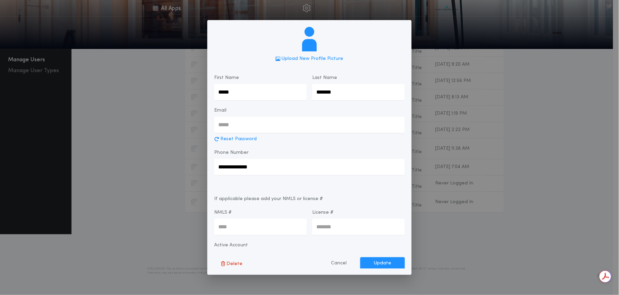
click at [519, 228] on div "**********" at bounding box center [309, 147] width 619 height 295
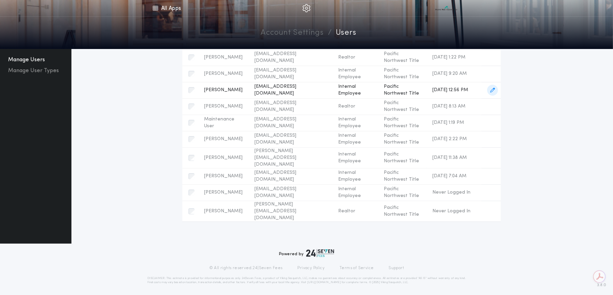
scroll to position [88, 0]
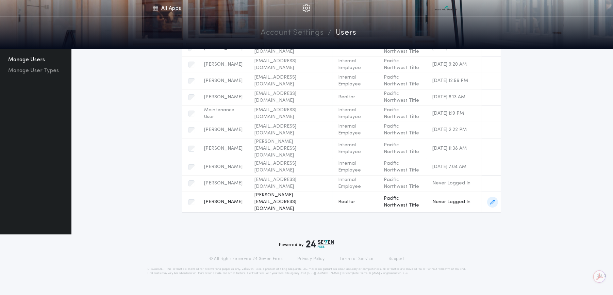
click at [348, 199] on span "Realtor" at bounding box center [355, 202] width 35 height 7
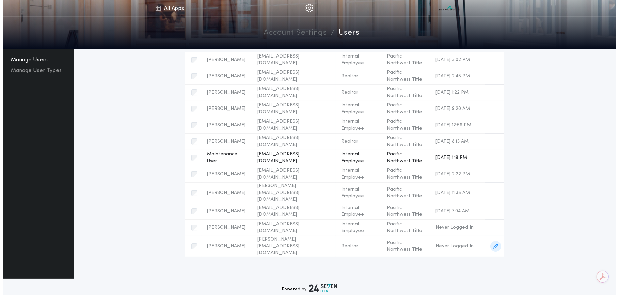
scroll to position [0, 0]
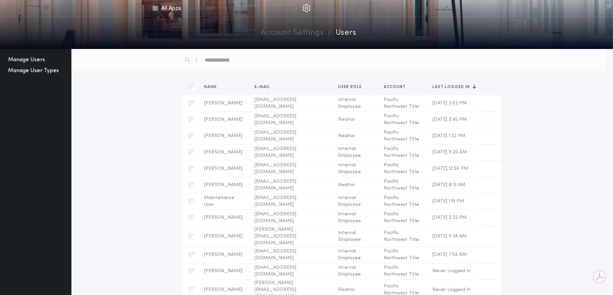
click at [33, 66] on button "Manage User Types" at bounding box center [33, 70] width 56 height 11
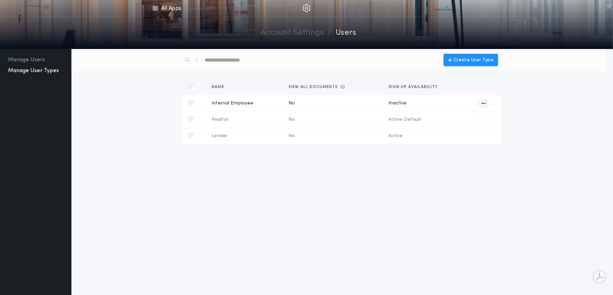
click at [240, 103] on span "Internal Employee" at bounding box center [245, 103] width 66 height 7
click at [485, 102] on icon "button" at bounding box center [484, 103] width 4 height 5
click at [455, 185] on div "Create User Type Sort by Name View All Documents Sign Up Availability Internal …" at bounding box center [338, 185] width 535 height 273
click at [234, 101] on span "Internal Employee" at bounding box center [245, 103] width 66 height 7
click at [32, 59] on button "Manage Users" at bounding box center [26, 59] width 42 height 11
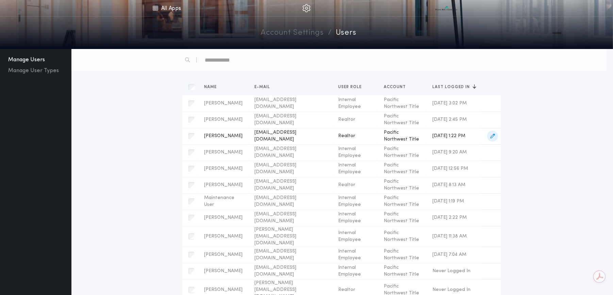
click at [223, 135] on span "[PERSON_NAME]" at bounding box center [224, 136] width 40 height 7
click at [495, 137] on icon "button" at bounding box center [492, 136] width 5 height 5
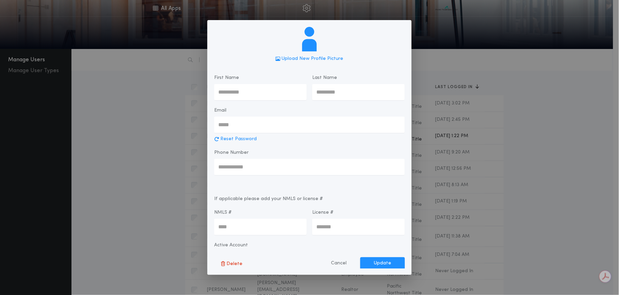
type input "****"
type input "**********"
click at [342, 264] on button "Cancel" at bounding box center [338, 263] width 43 height 12
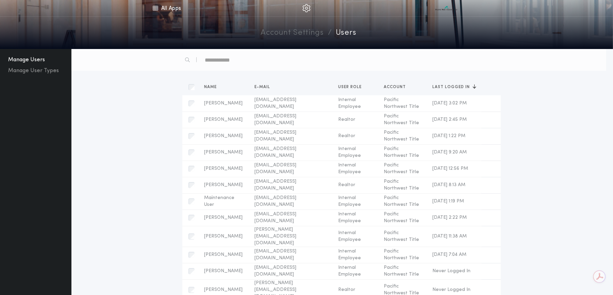
click at [308, 7] on img at bounding box center [306, 8] width 8 height 8
click at [307, 7] on img at bounding box center [306, 8] width 8 height 8
click at [291, 28] on link "Account Settings" at bounding box center [292, 33] width 63 height 12
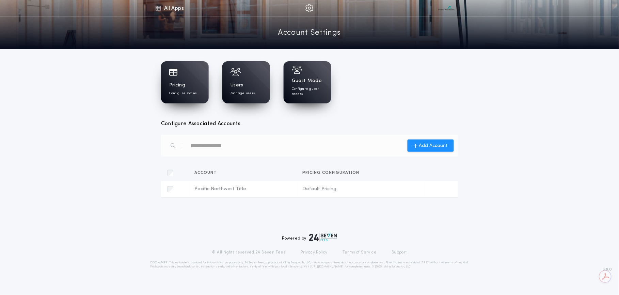
click at [310, 6] on img at bounding box center [309, 8] width 8 height 8
click at [298, 70] on icon at bounding box center [296, 70] width 8 height 0
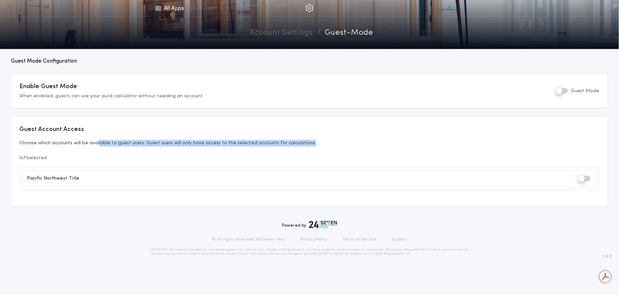
drag, startPoint x: 96, startPoint y: 142, endPoint x: 388, endPoint y: 144, distance: 291.9
click at [388, 144] on p "Choose which accounts will be available to guest users. Guest users will only h…" at bounding box center [309, 143] width 580 height 7
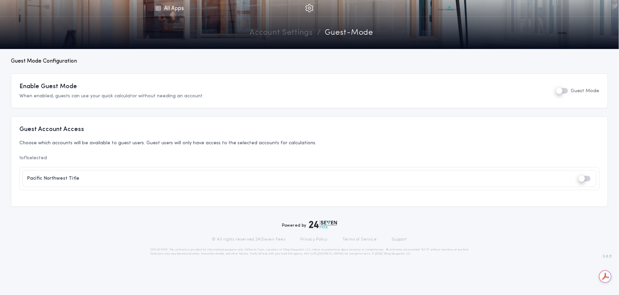
click at [161, 10] on link "All Apps" at bounding box center [169, 8] width 31 height 16
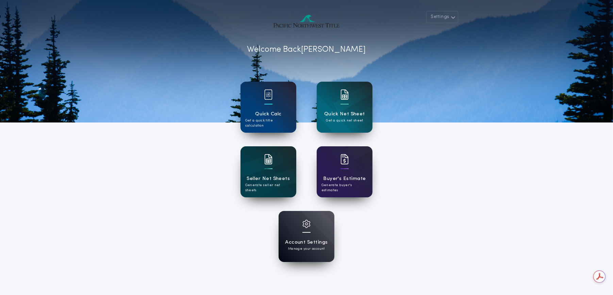
click at [271, 175] on h1 "Seller Net Sheets" at bounding box center [268, 179] width 43 height 8
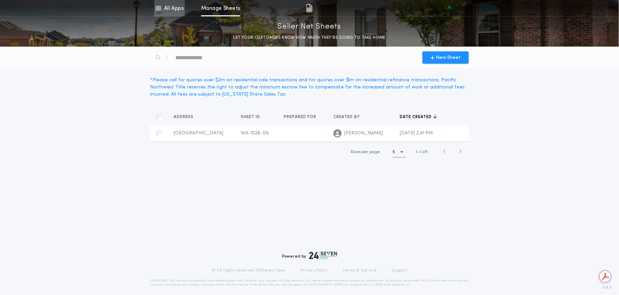
click at [168, 9] on link "All Apps" at bounding box center [169, 8] width 31 height 16
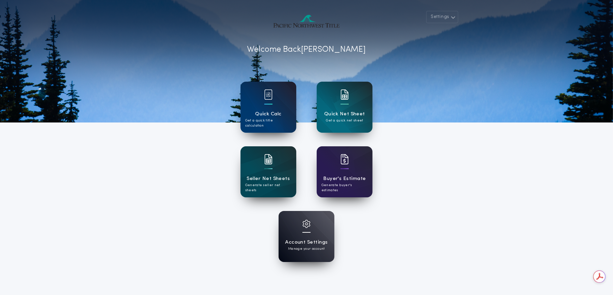
click at [280, 109] on div "Quick Calc Get a quick title calculation" at bounding box center [269, 107] width 56 height 51
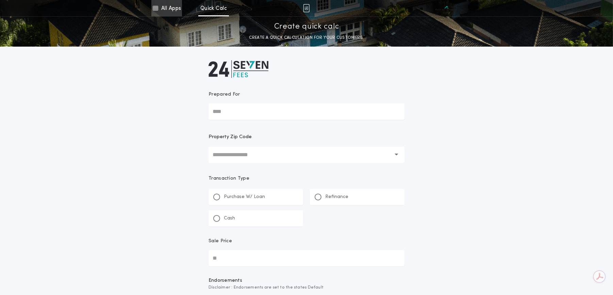
click at [172, 7] on link "All Apps" at bounding box center [166, 8] width 31 height 16
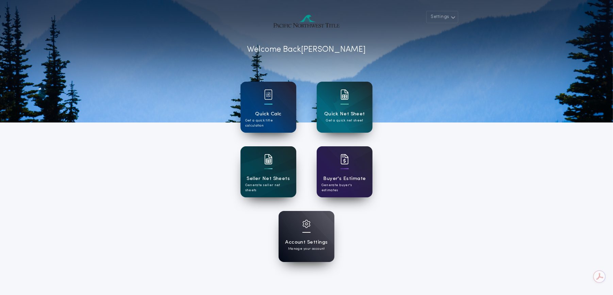
click at [287, 176] on h1 "Seller Net Sheets" at bounding box center [268, 179] width 43 height 8
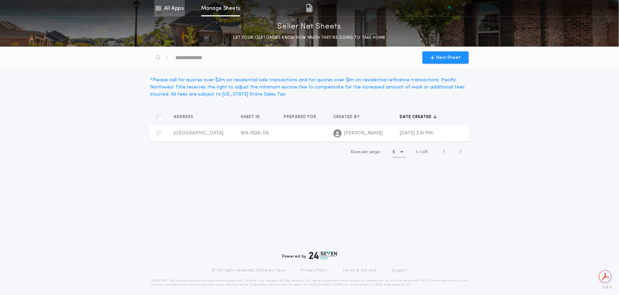
click at [169, 10] on link "All Apps" at bounding box center [169, 8] width 31 height 16
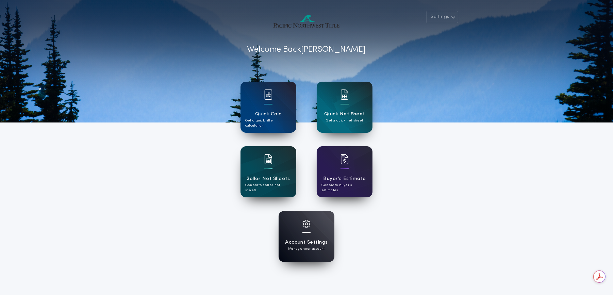
click at [313, 230] on div "Account Settings Manage your account" at bounding box center [307, 236] width 56 height 51
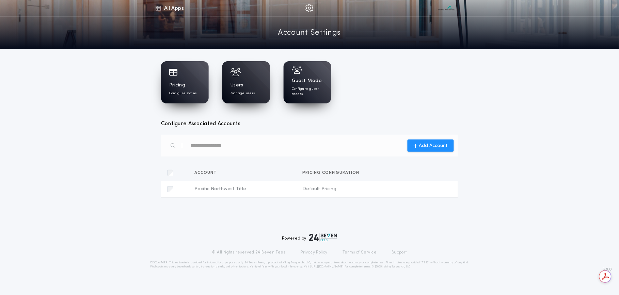
click at [246, 80] on div "Users Manage users" at bounding box center [246, 82] width 48 height 42
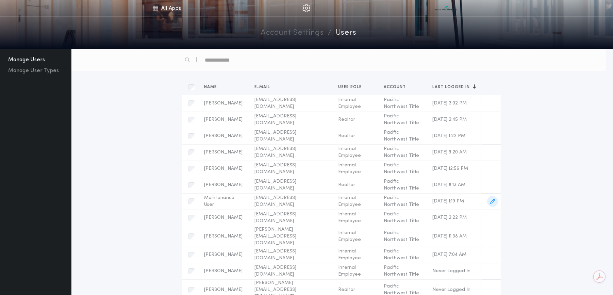
scroll to position [88, 0]
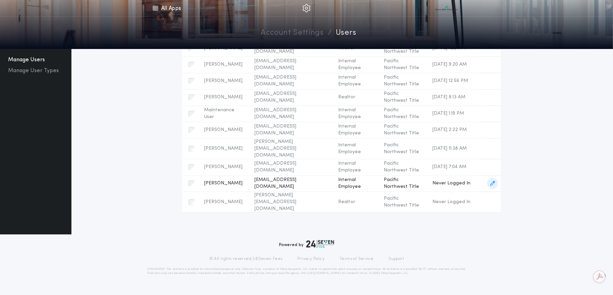
click at [398, 181] on span "Pacific Northwest Title" at bounding box center [403, 184] width 38 height 14
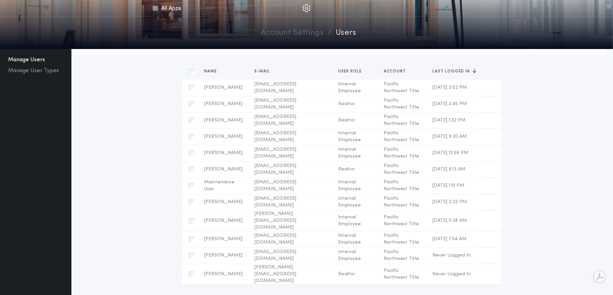
scroll to position [0, 0]
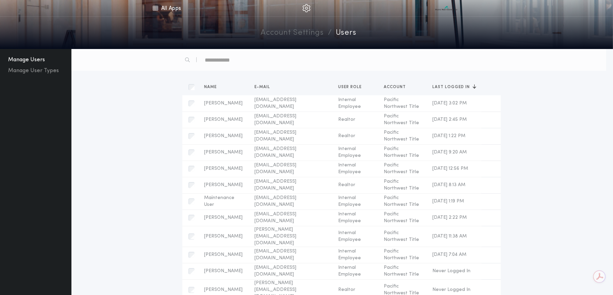
click at [34, 55] on button "Manage Users" at bounding box center [26, 59] width 42 height 11
click at [32, 58] on button "Manage Users" at bounding box center [26, 59] width 42 height 11
click at [282, 33] on link "Account Settings" at bounding box center [292, 33] width 63 height 12
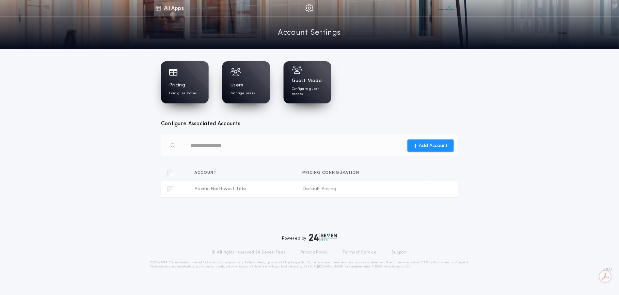
click at [164, 7] on link "All Apps" at bounding box center [169, 8] width 31 height 16
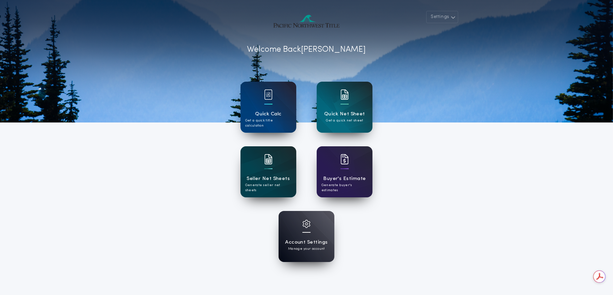
click at [251, 181] on h1 "Seller Net Sheets" at bounding box center [268, 179] width 43 height 8
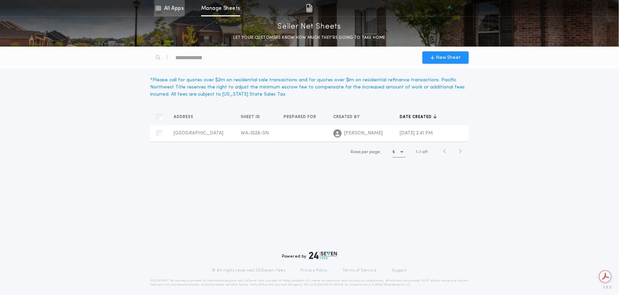
click at [168, 13] on link "All Apps" at bounding box center [169, 8] width 31 height 16
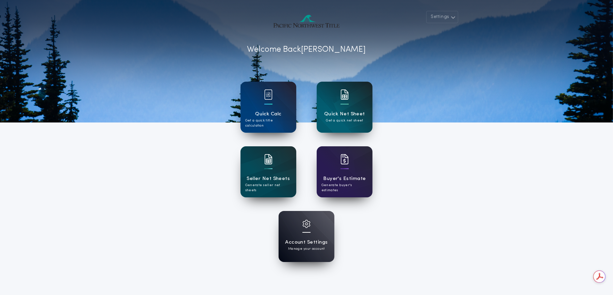
click at [339, 101] on div "Quick Net Sheet Get a quick net sheet" at bounding box center [345, 107] width 56 height 51
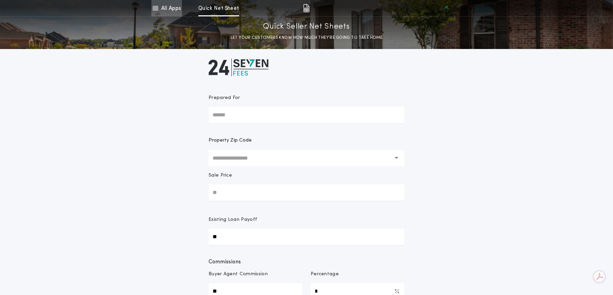
click at [167, 9] on link "All Apps" at bounding box center [166, 8] width 31 height 16
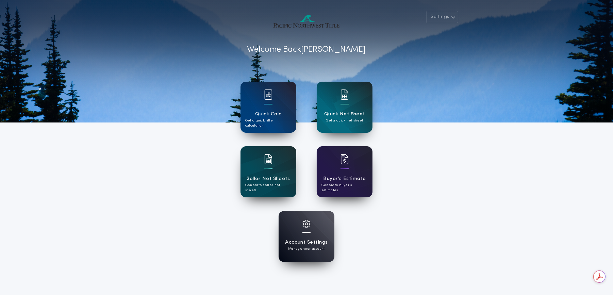
click at [346, 179] on h1 "Buyer's Estimate" at bounding box center [344, 179] width 43 height 8
